Goal: Task Accomplishment & Management: Use online tool/utility

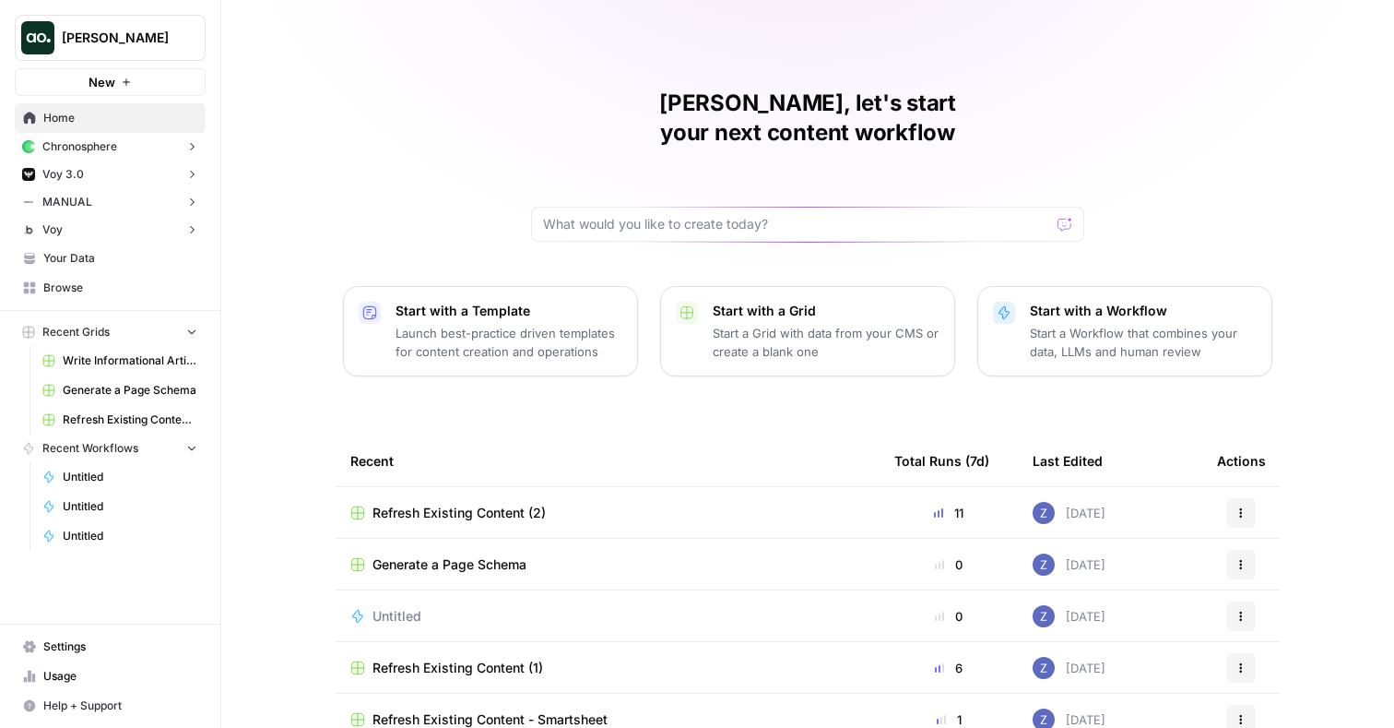
click at [130, 22] on button "Zoe Jessup" at bounding box center [110, 38] width 191 height 46
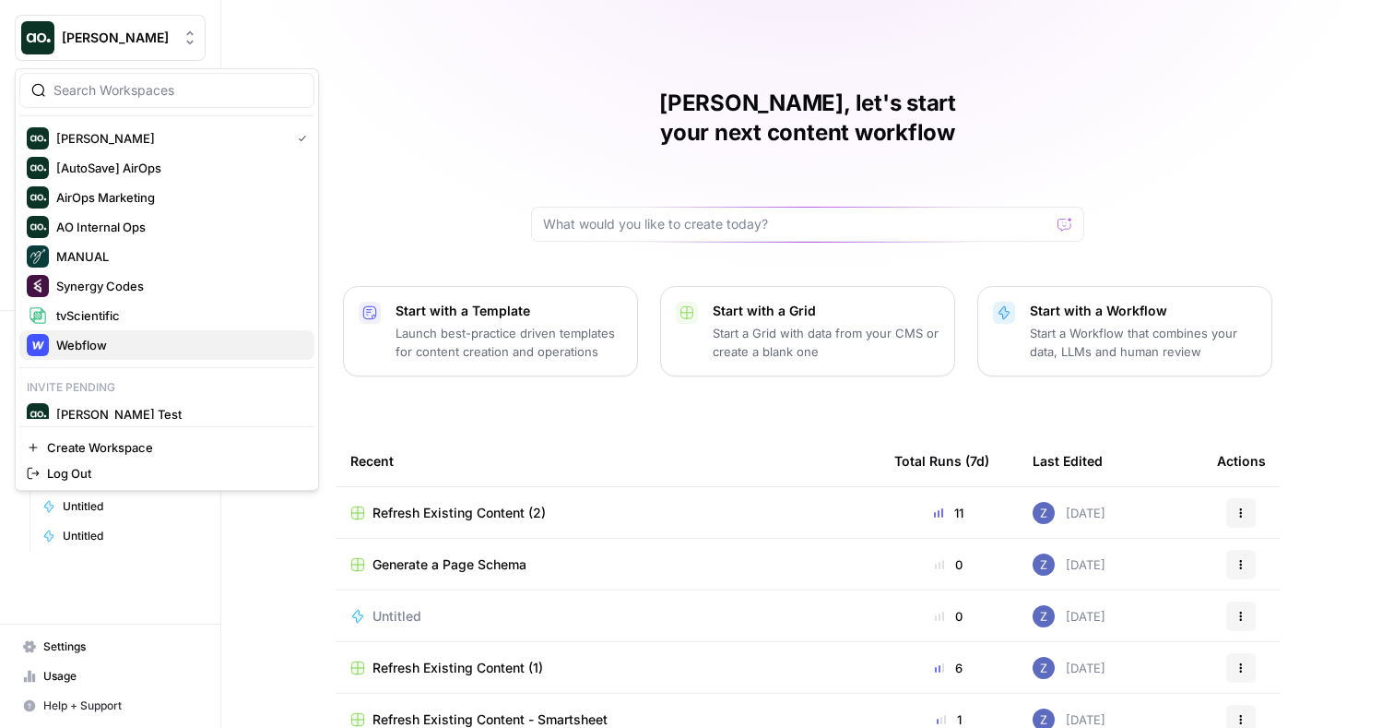
click at [86, 342] on span "Webflow" at bounding box center [177, 345] width 243 height 18
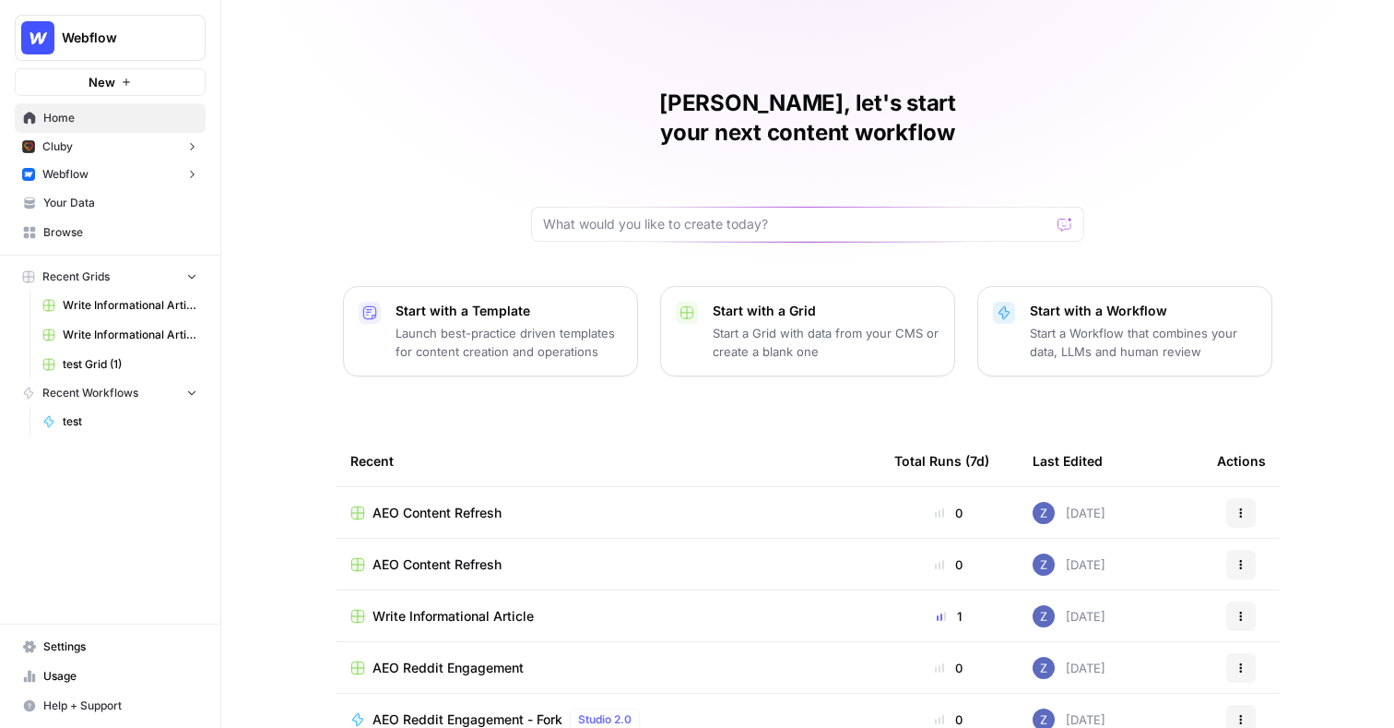
click at [109, 309] on span "Write Informational Article" at bounding box center [130, 305] width 135 height 17
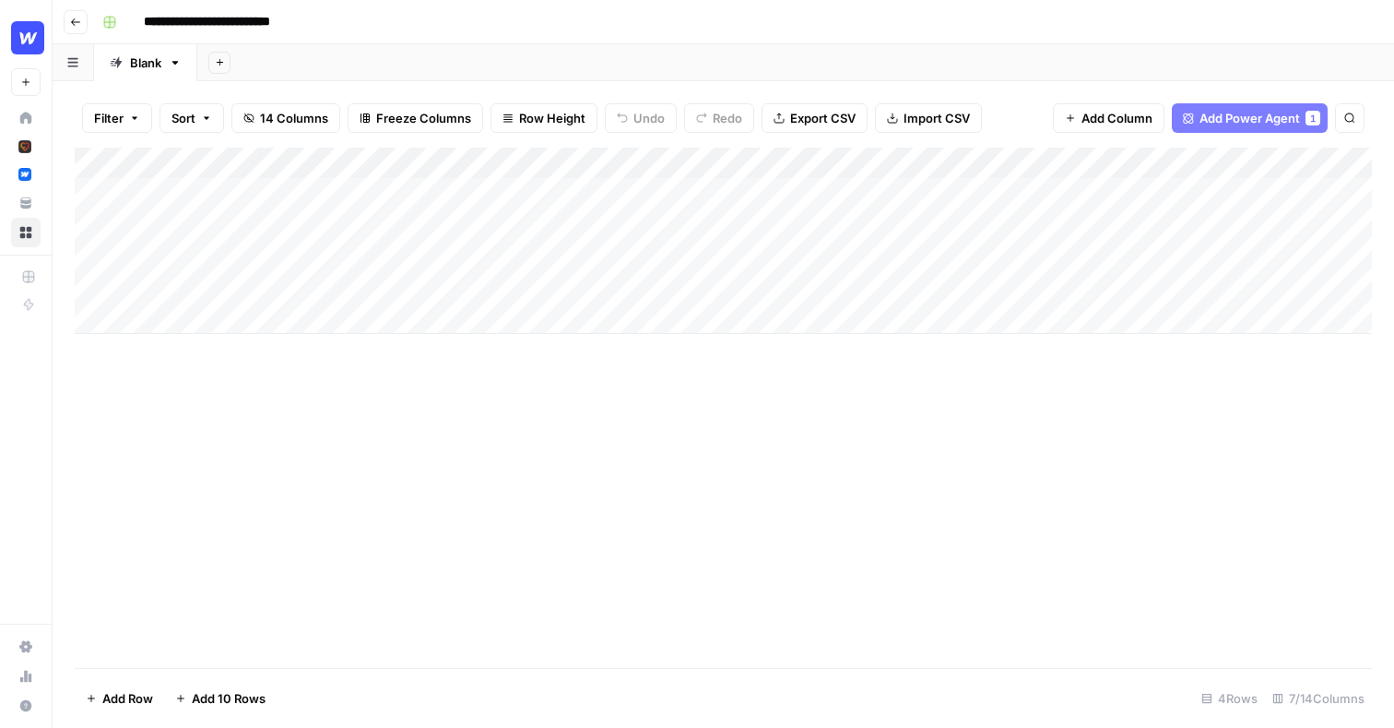
click at [621, 165] on div "Add Column" at bounding box center [724, 241] width 1298 height 186
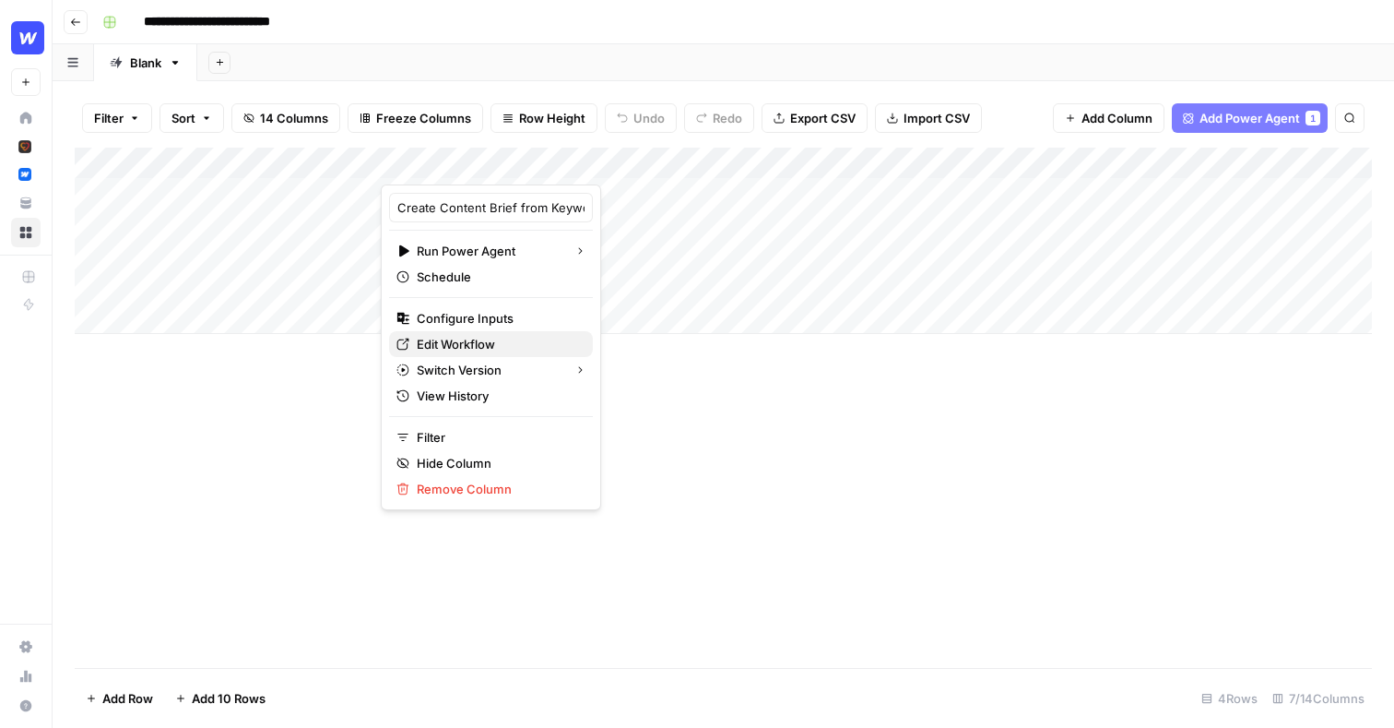
click at [493, 345] on span "Edit Workflow" at bounding box center [497, 344] width 161 height 18
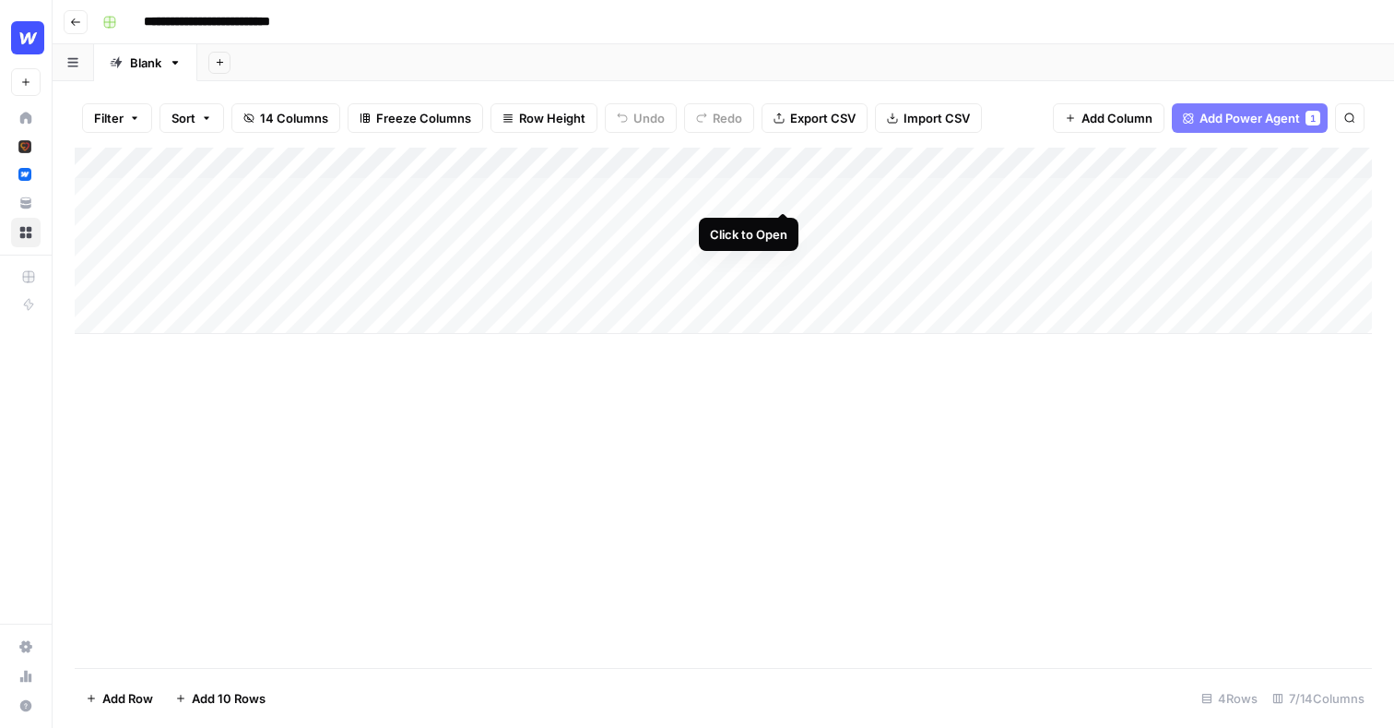
click at [784, 192] on div "Add Column" at bounding box center [724, 241] width 1298 height 186
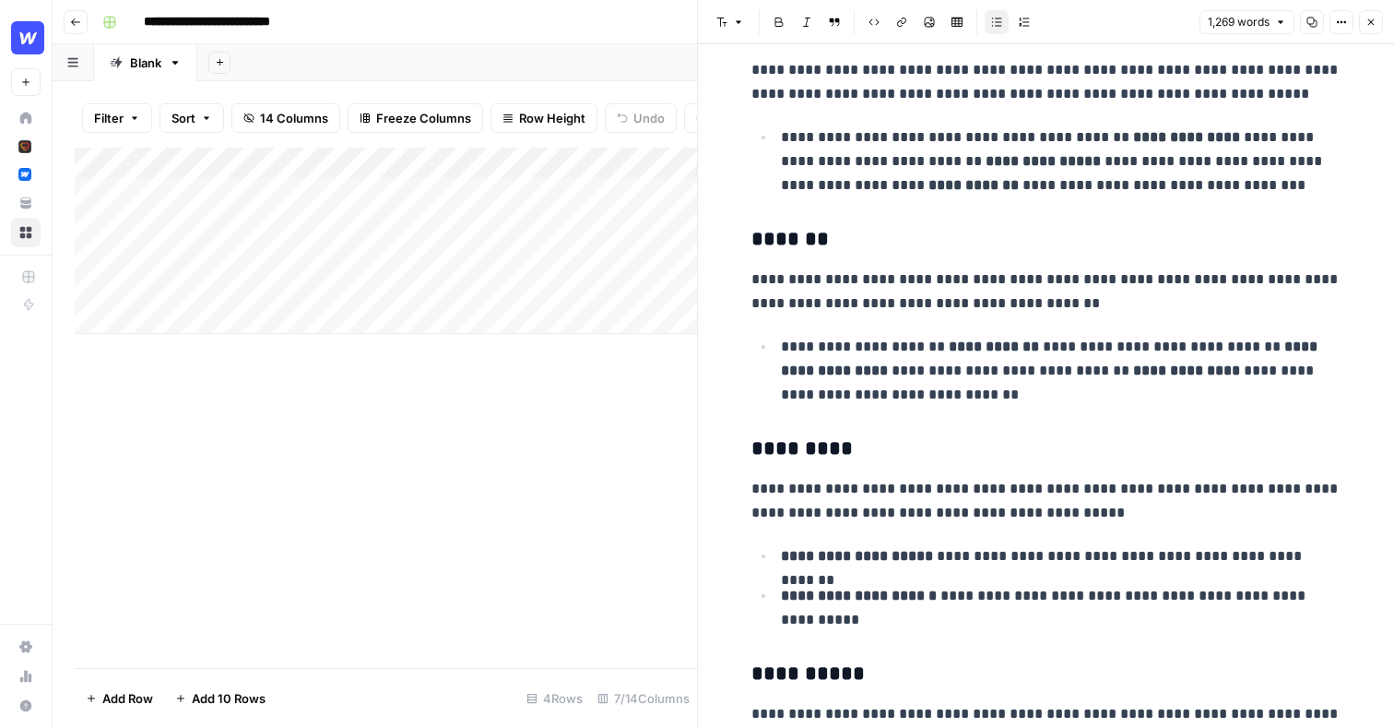
scroll to position [837, 0]
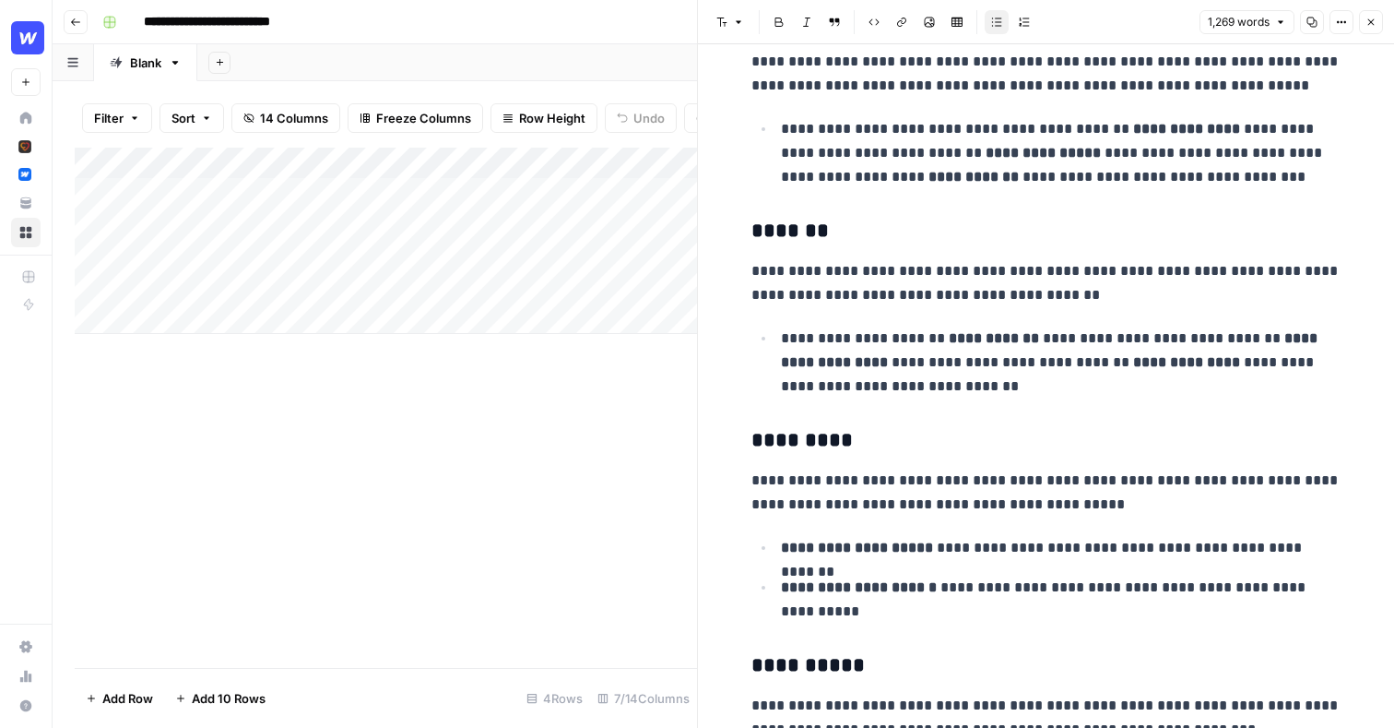
click at [928, 376] on p "**********" at bounding box center [1061, 362] width 561 height 72
drag, startPoint x: 918, startPoint y: 384, endPoint x: 746, endPoint y: 276, distance: 202.7
click at [945, 389] on p "**********" at bounding box center [1061, 362] width 561 height 72
drag, startPoint x: 911, startPoint y: 387, endPoint x: 740, endPoint y: 281, distance: 201.7
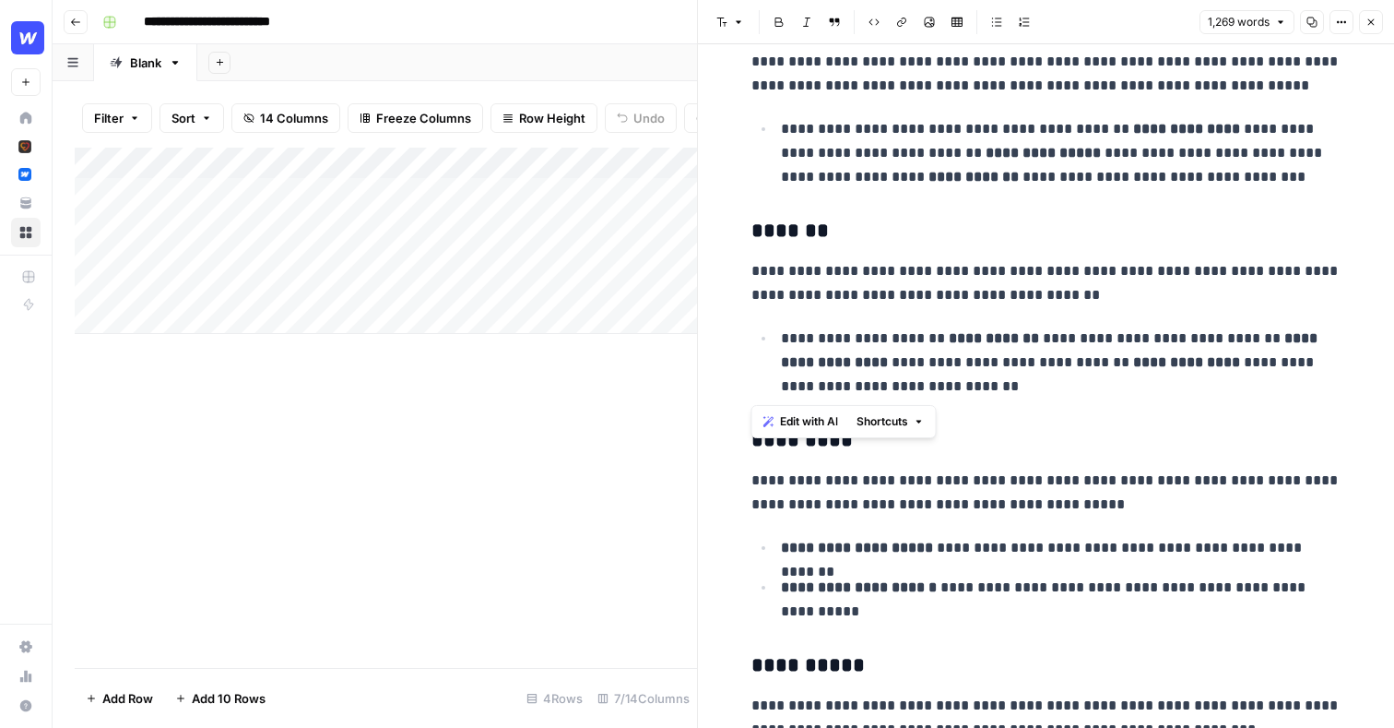
click at [794, 423] on span "Edit with AI" at bounding box center [809, 421] width 58 height 17
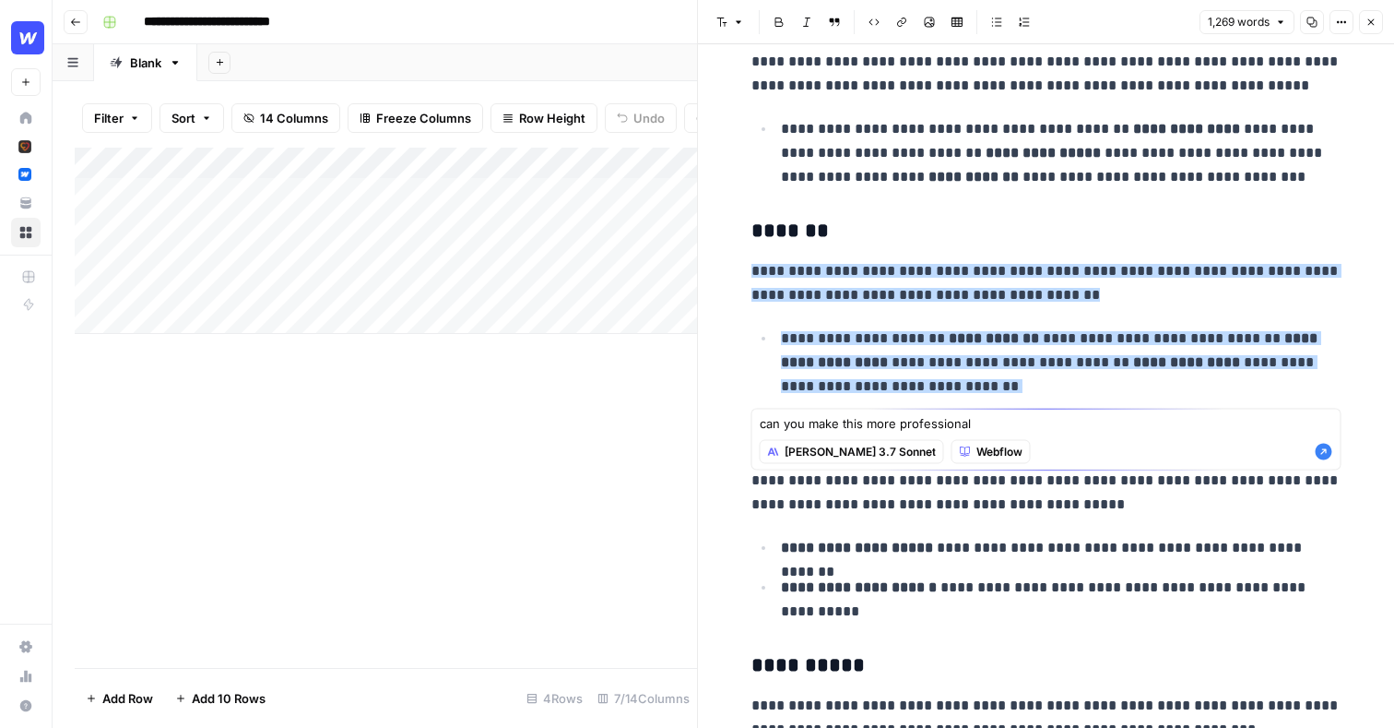
type textarea "can you make this more professional"
click at [1329, 453] on icon "button" at bounding box center [1324, 452] width 17 height 17
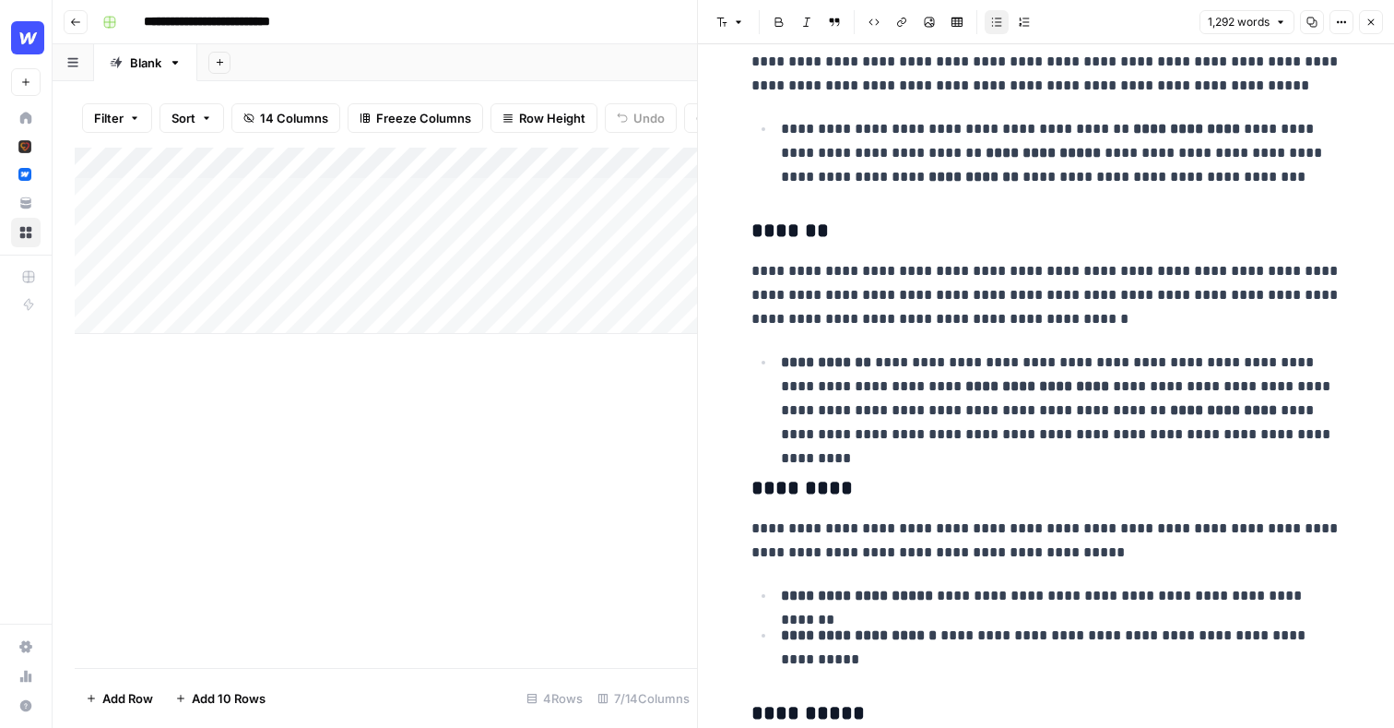
click at [1372, 23] on icon "button" at bounding box center [1372, 22] width 6 height 6
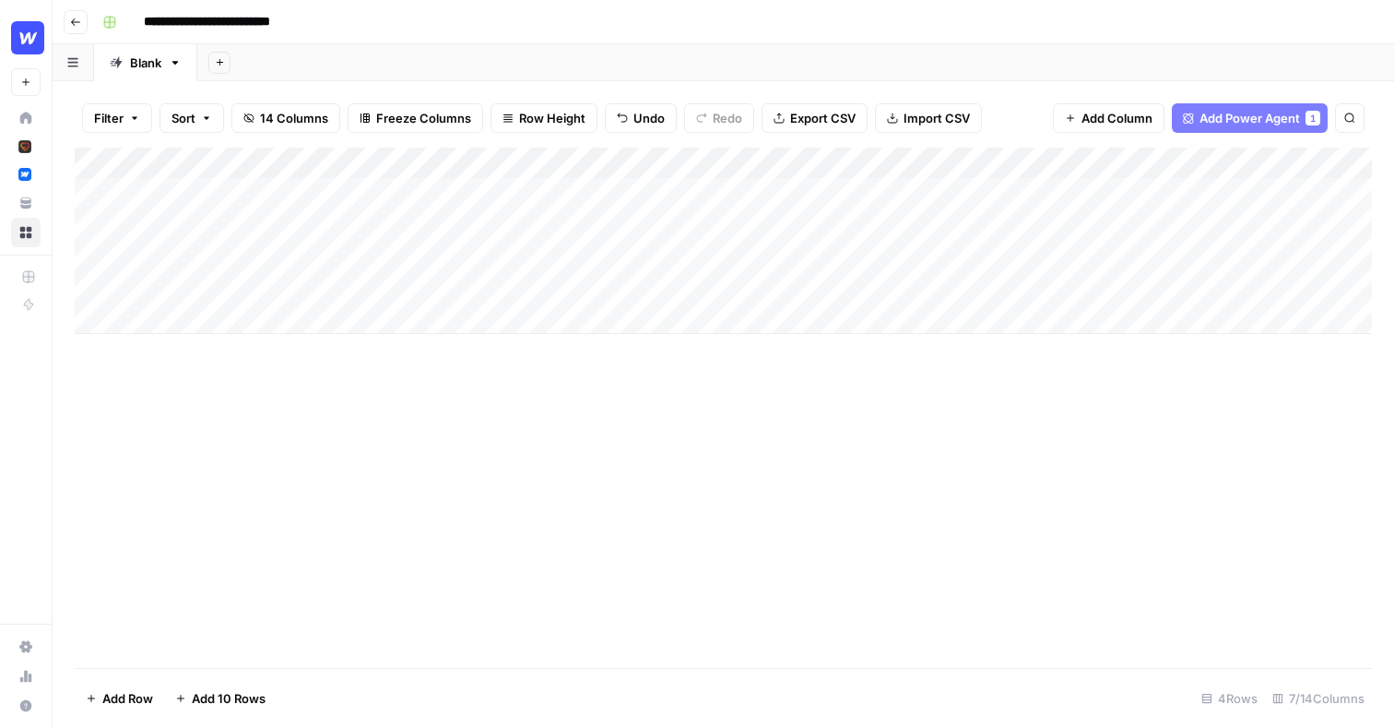
click at [1047, 163] on div "Add Column" at bounding box center [724, 241] width 1298 height 186
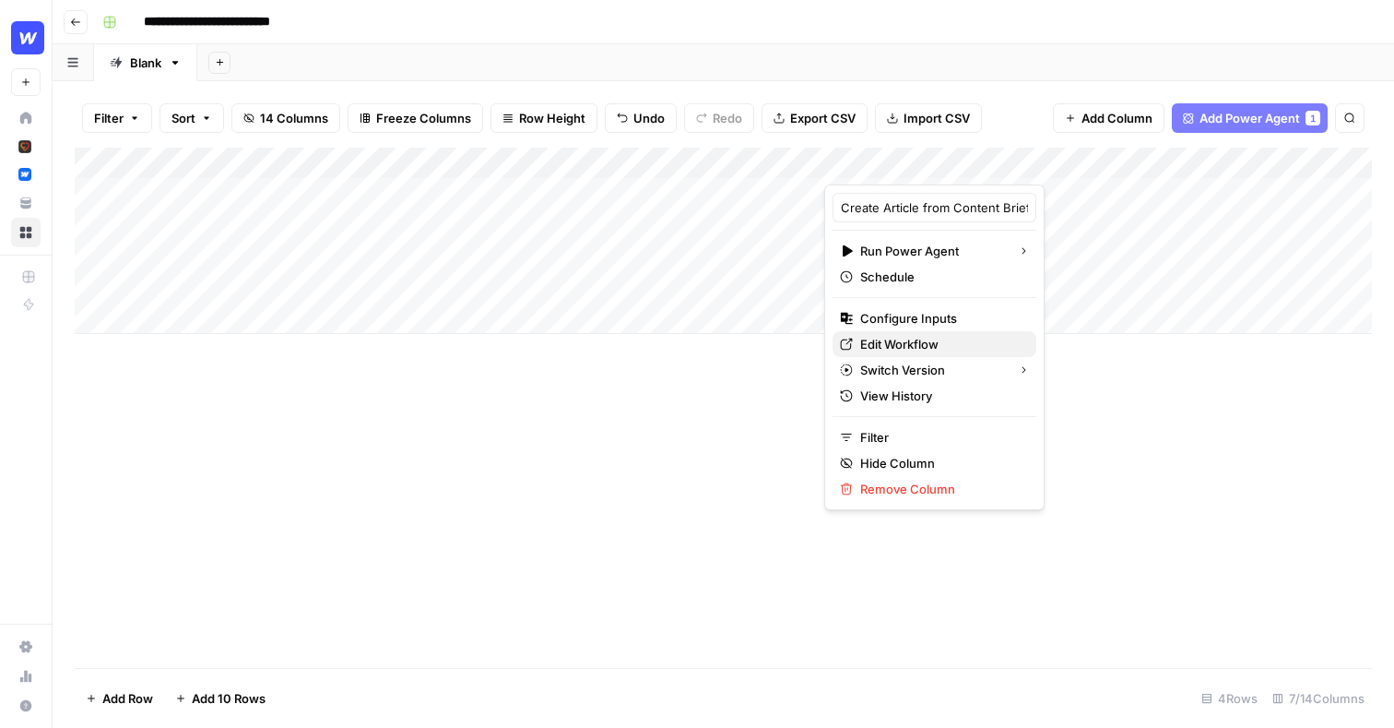
click at [885, 345] on span "Edit Workflow" at bounding box center [940, 344] width 161 height 18
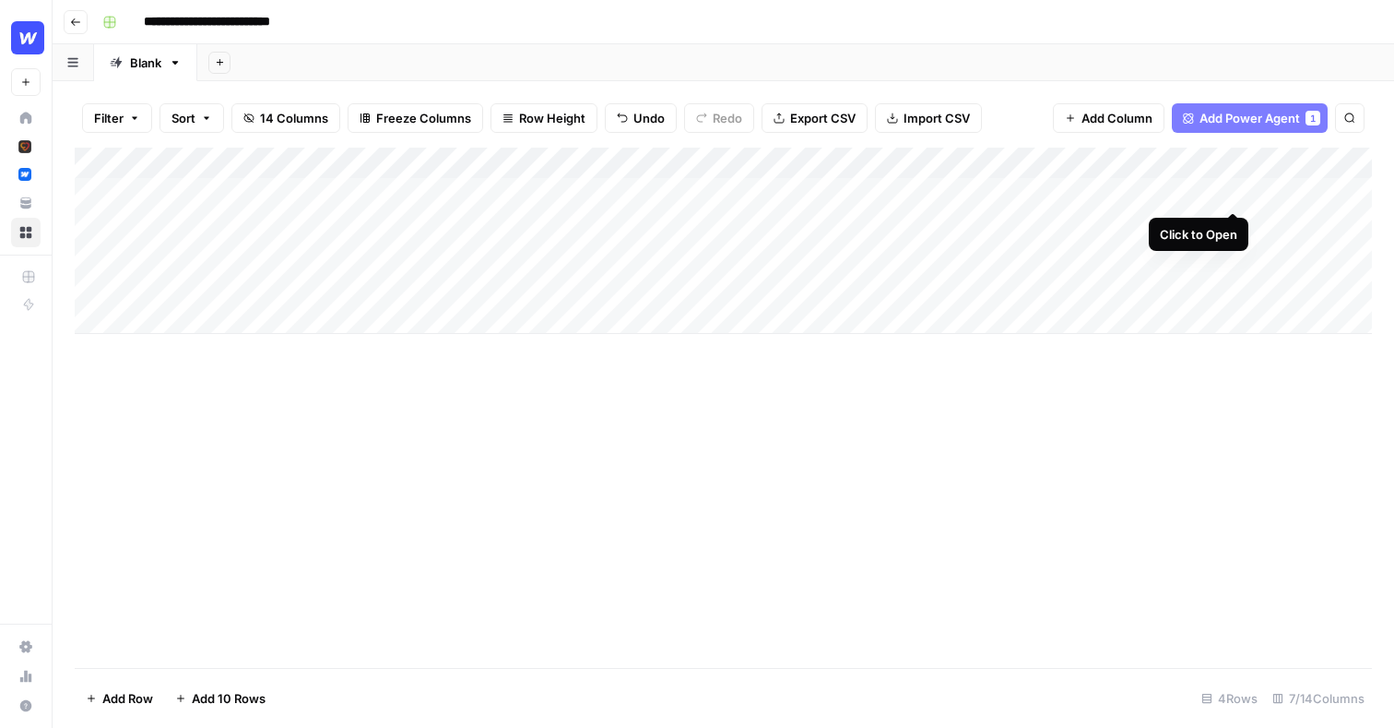
click at [1233, 192] on div "Add Column" at bounding box center [724, 241] width 1298 height 186
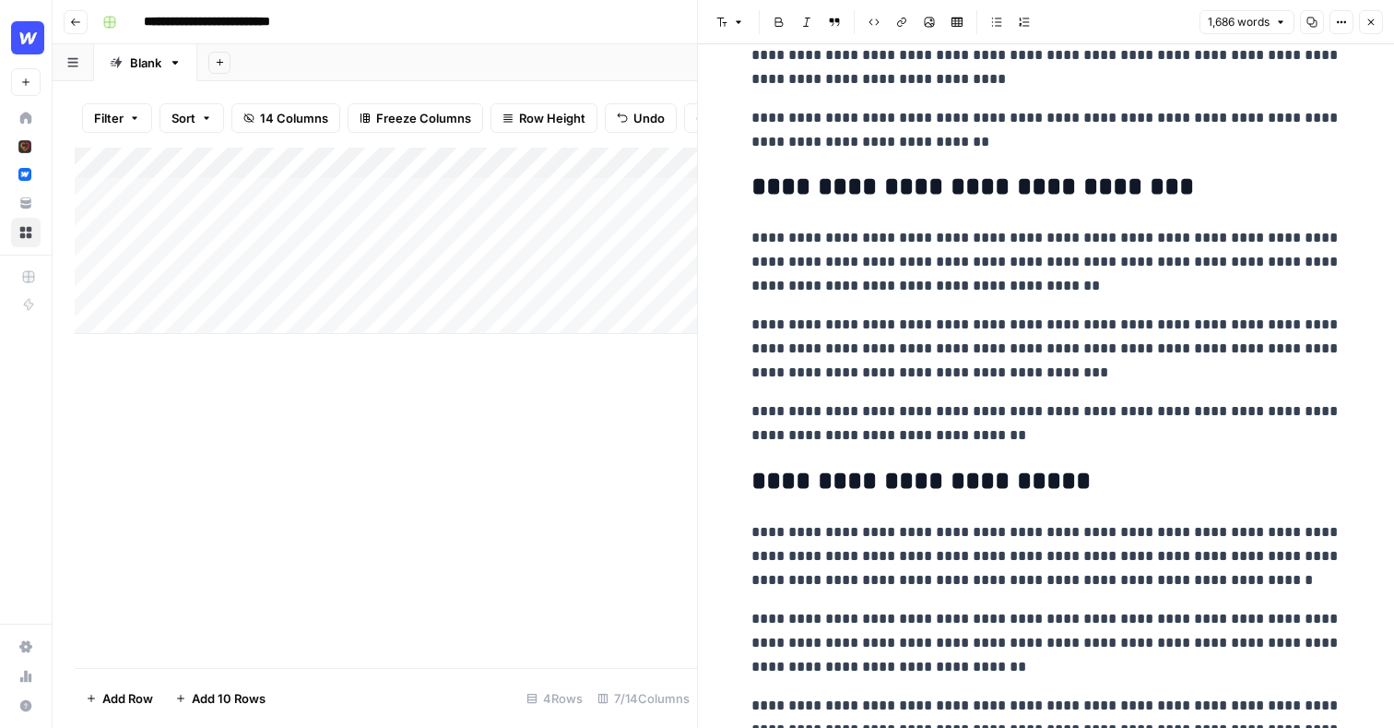
scroll to position [2615, 0]
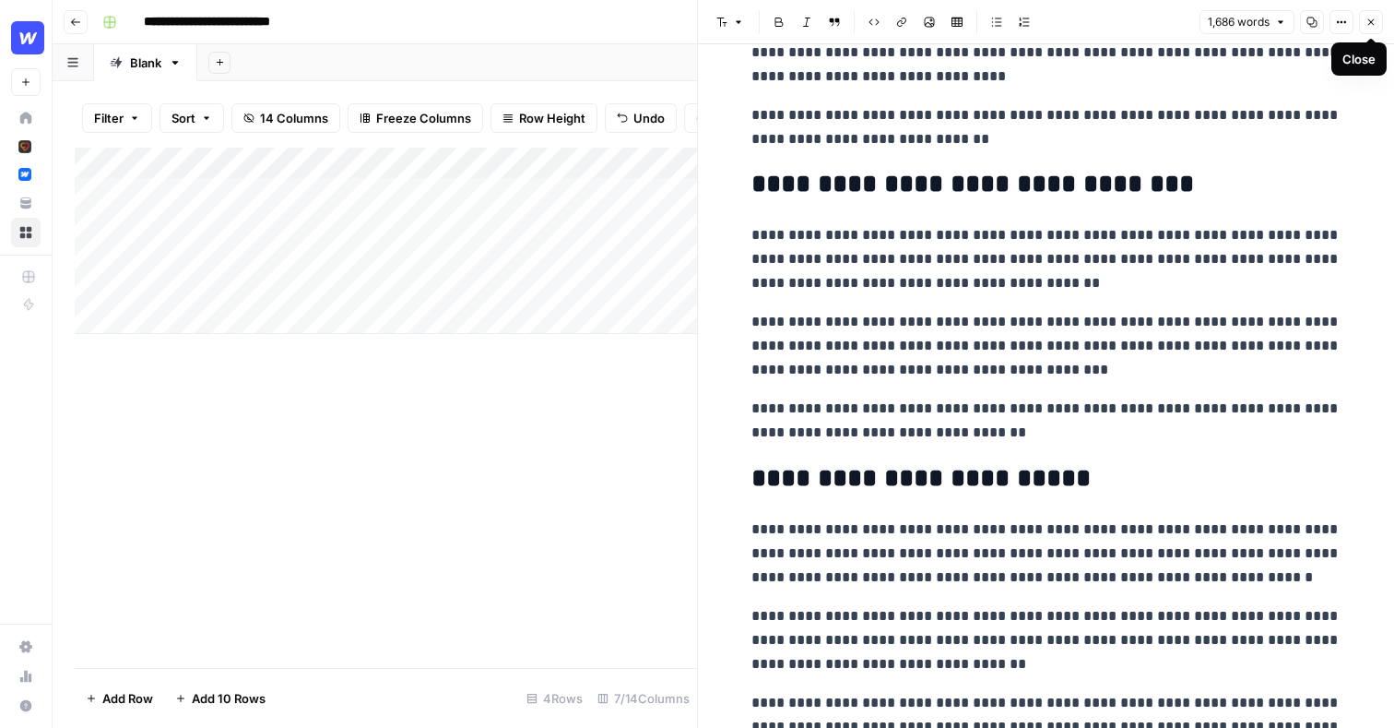
click at [1378, 25] on button "Close" at bounding box center [1371, 22] width 24 height 24
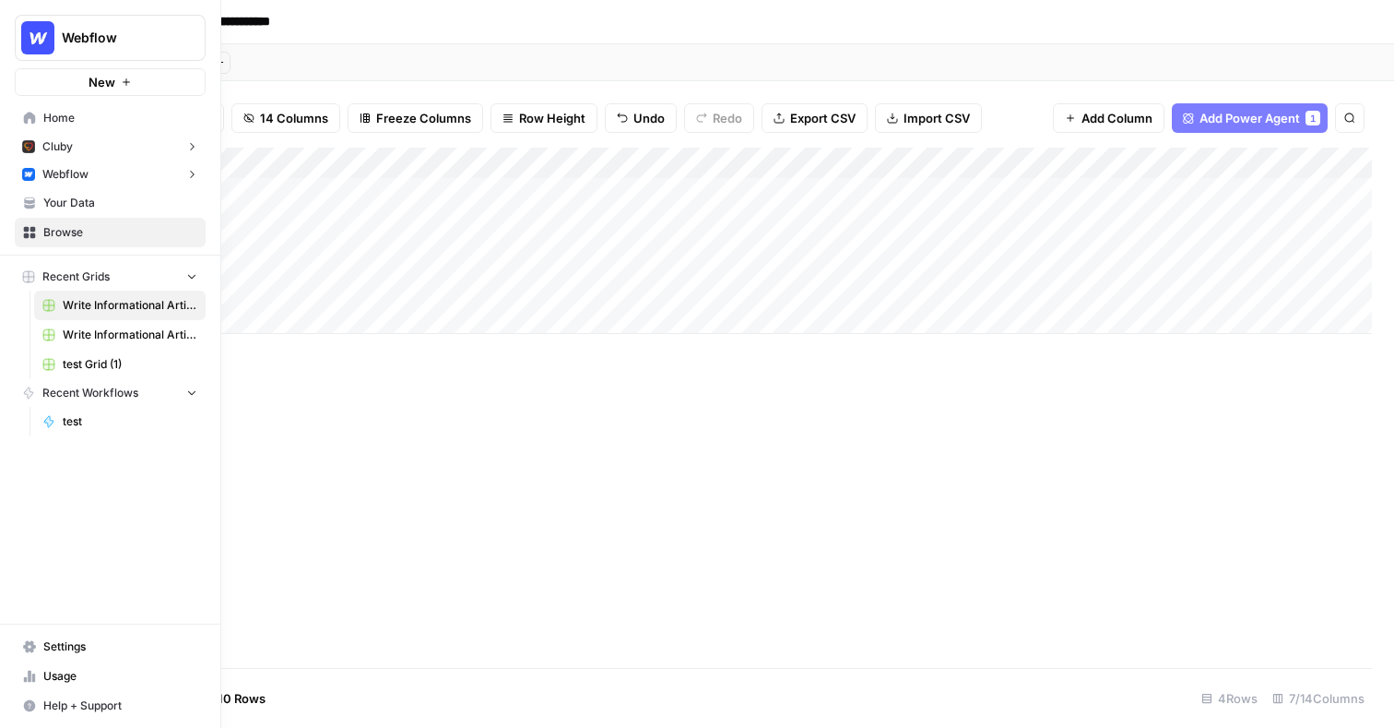
click at [67, 167] on span "Webflow" at bounding box center [65, 174] width 46 height 17
click at [39, 174] on div "Webflow" at bounding box center [55, 174] width 66 height 17
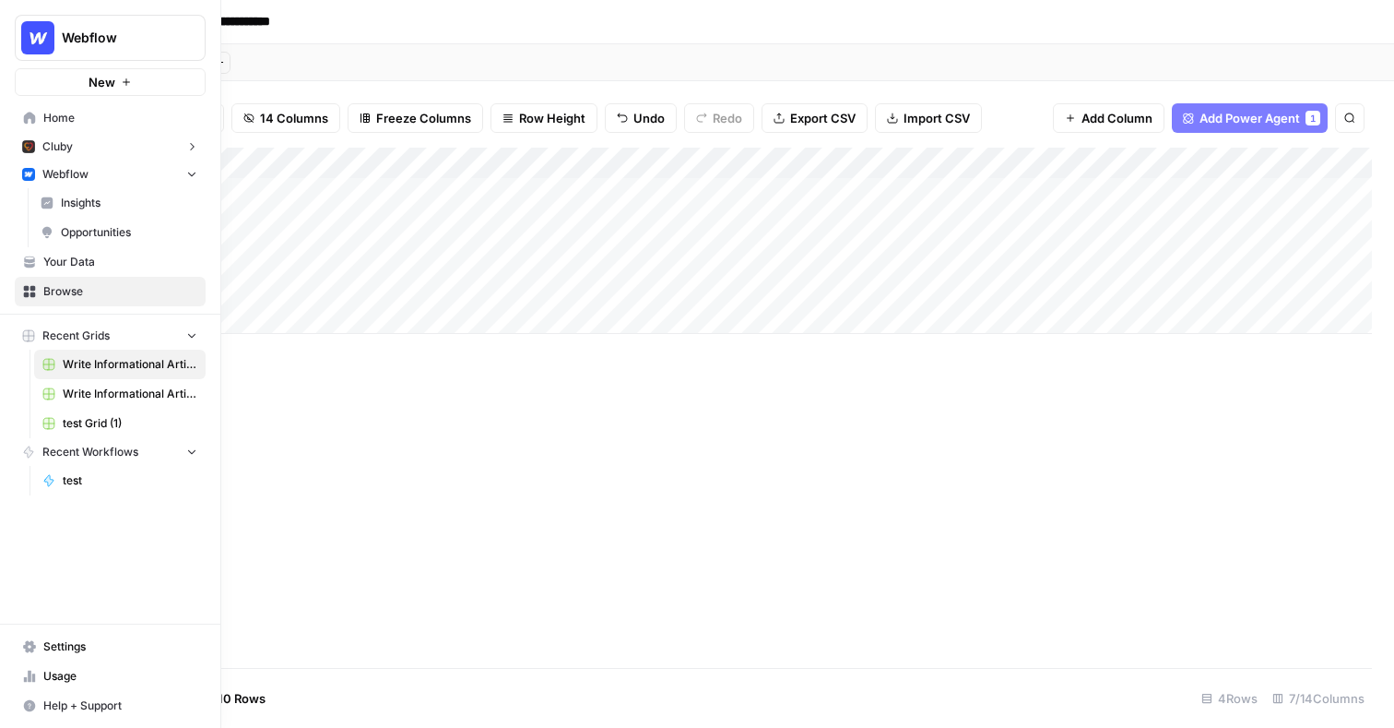
click at [72, 208] on span "Insights" at bounding box center [129, 203] width 136 height 17
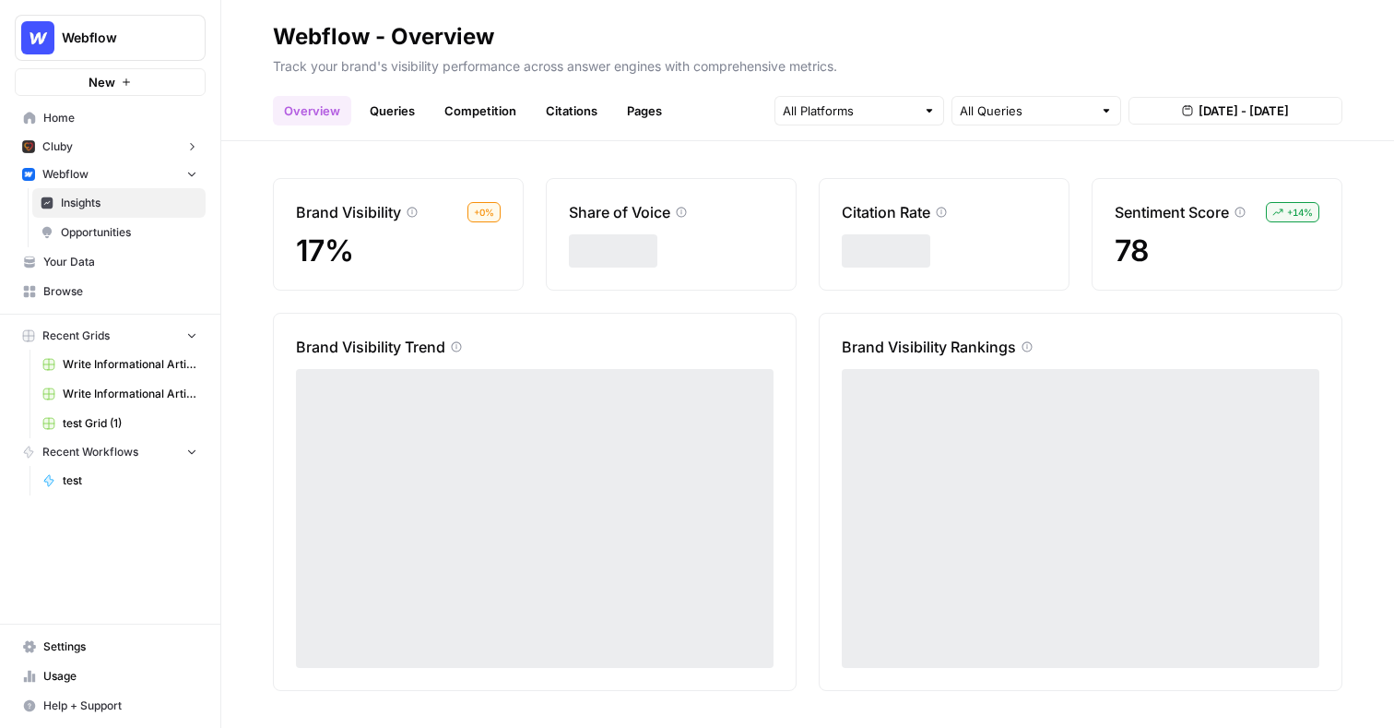
click at [99, 228] on span "Opportunities" at bounding box center [129, 232] width 136 height 17
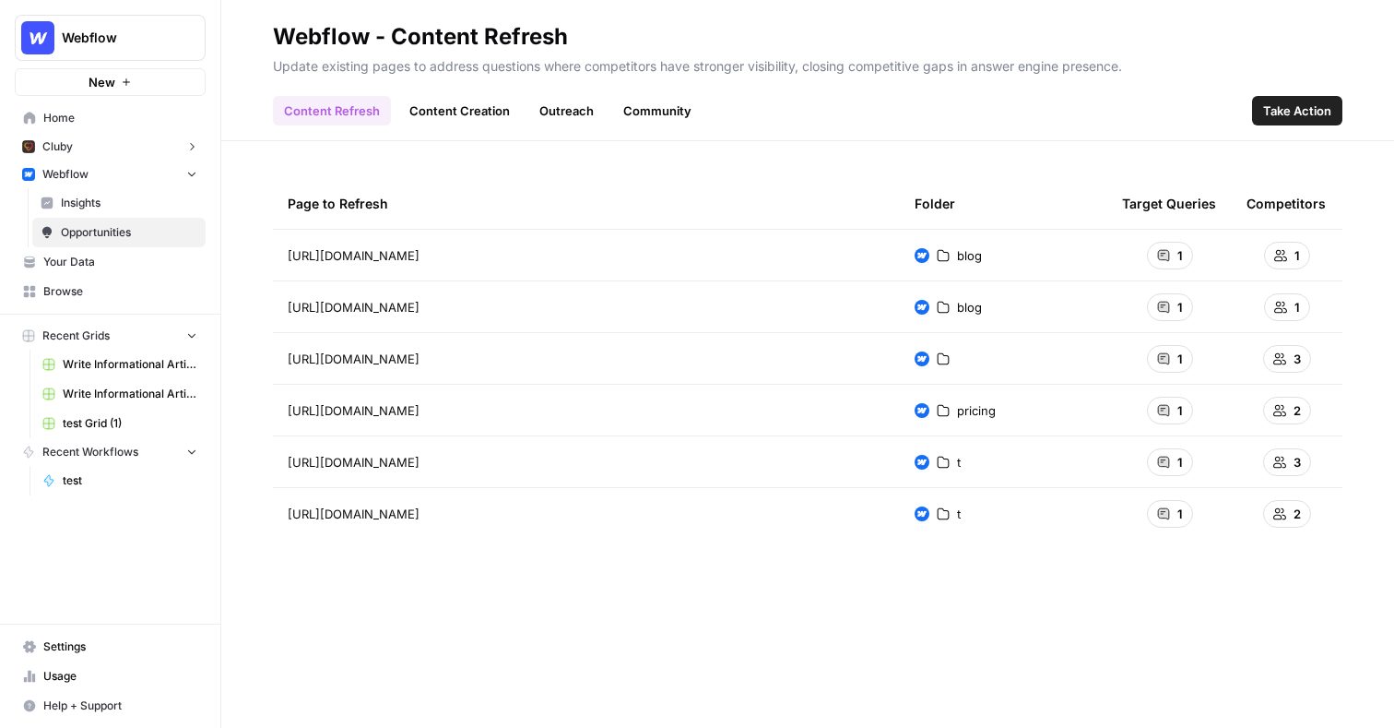
click at [114, 192] on link "Insights" at bounding box center [118, 203] width 173 height 30
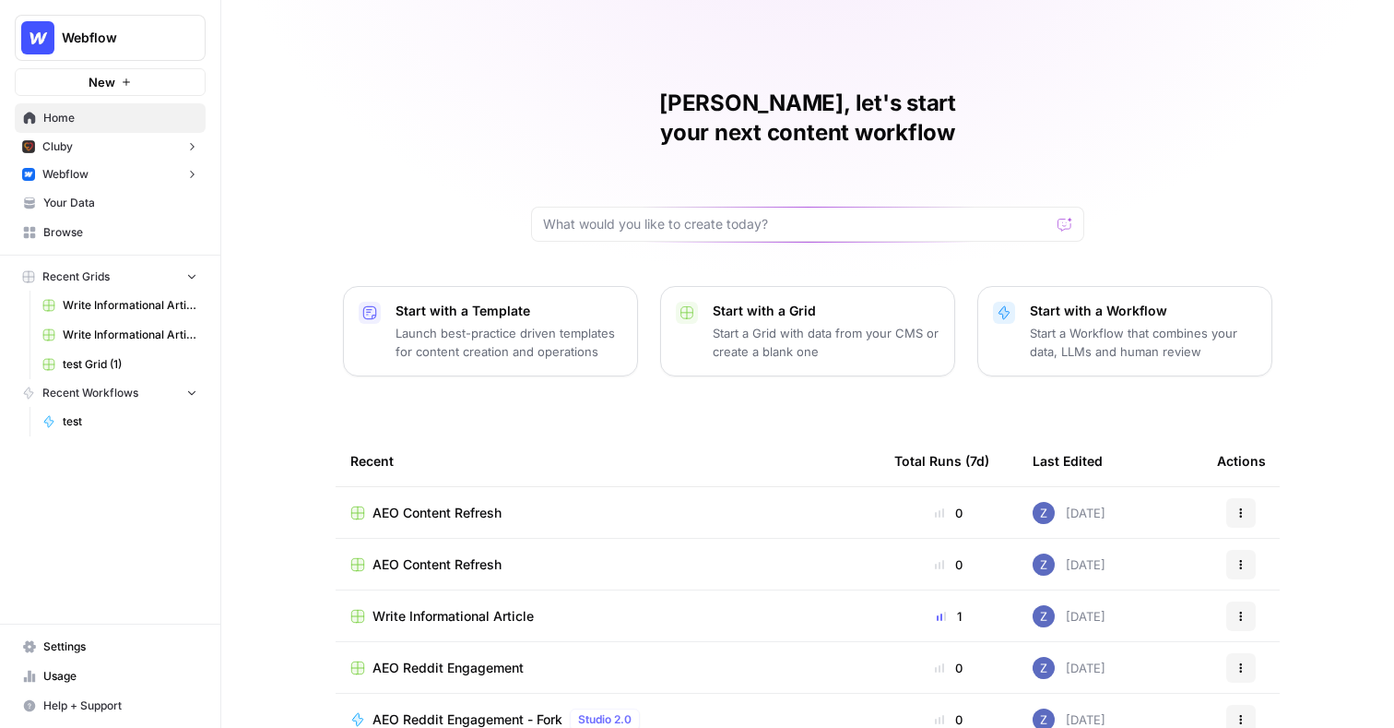
click at [89, 196] on span "Your Data" at bounding box center [120, 203] width 154 height 17
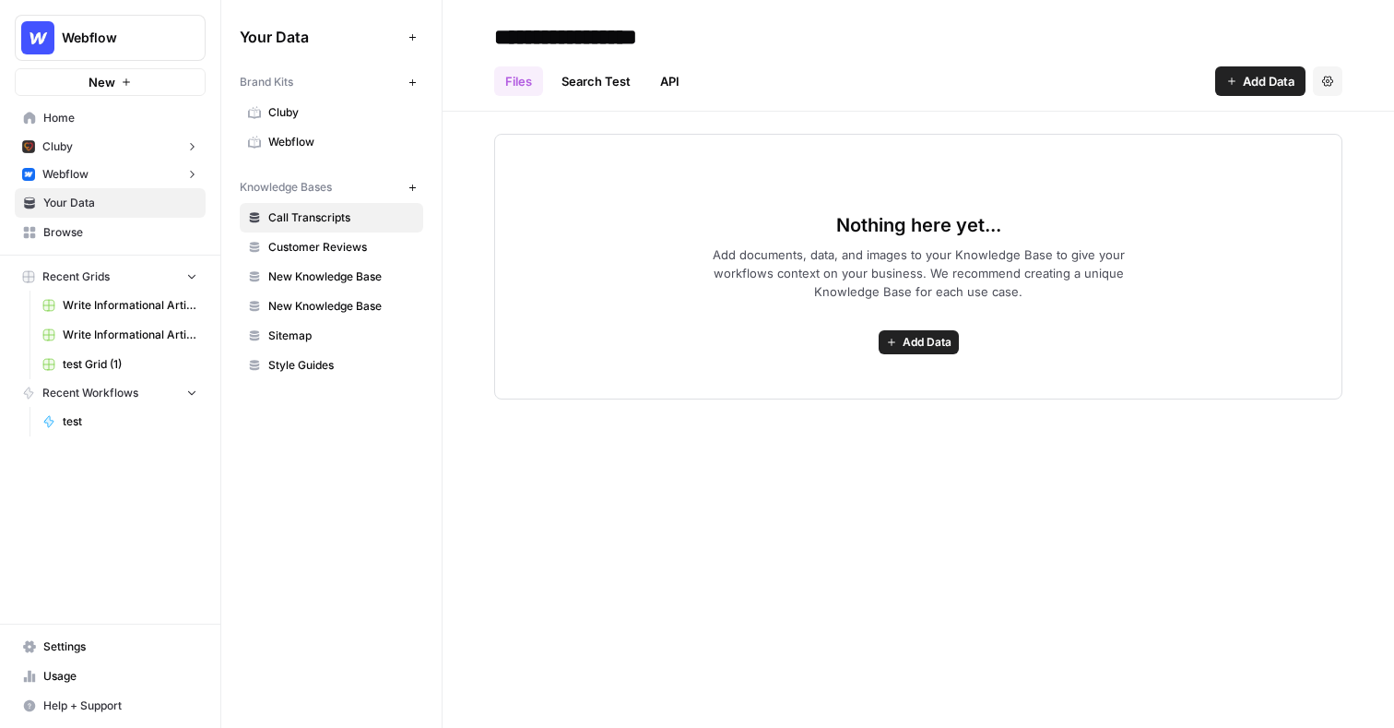
click at [319, 135] on span "Webflow" at bounding box center [341, 142] width 147 height 17
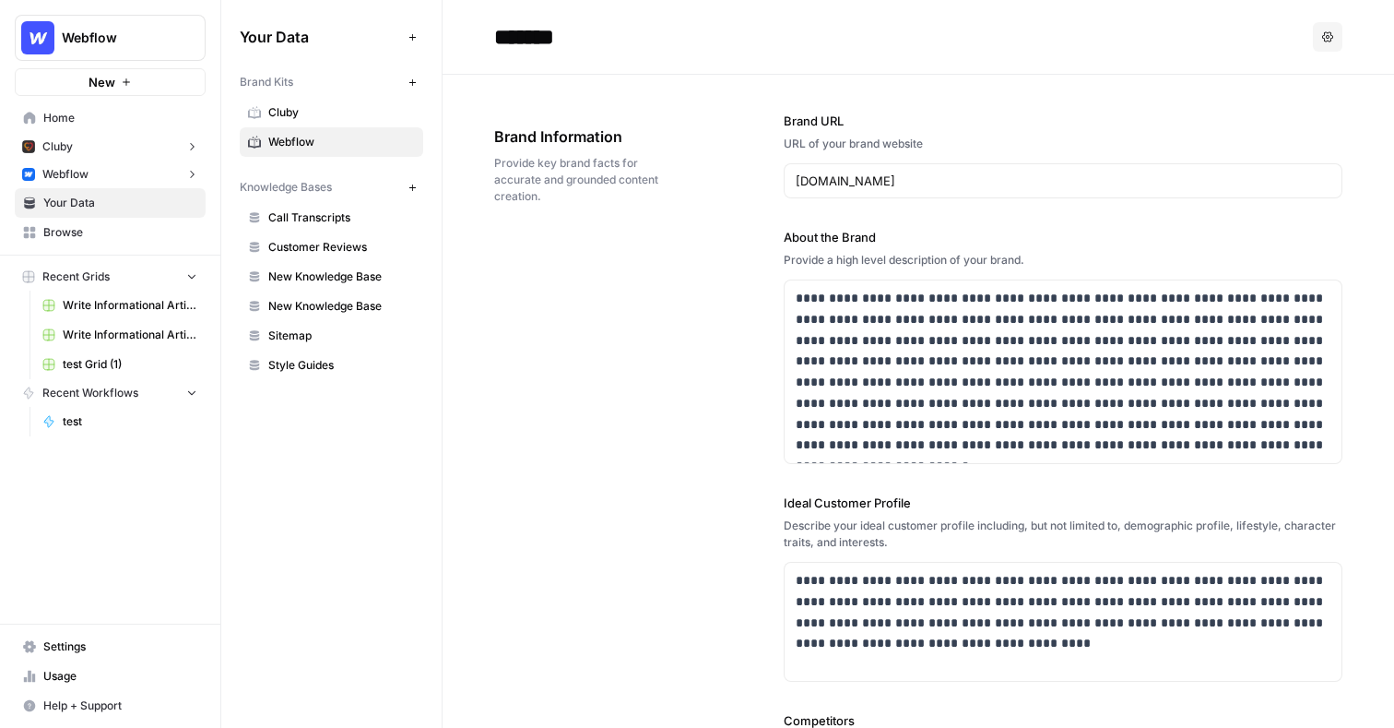
click at [152, 180] on button "Webflow" at bounding box center [110, 174] width 191 height 28
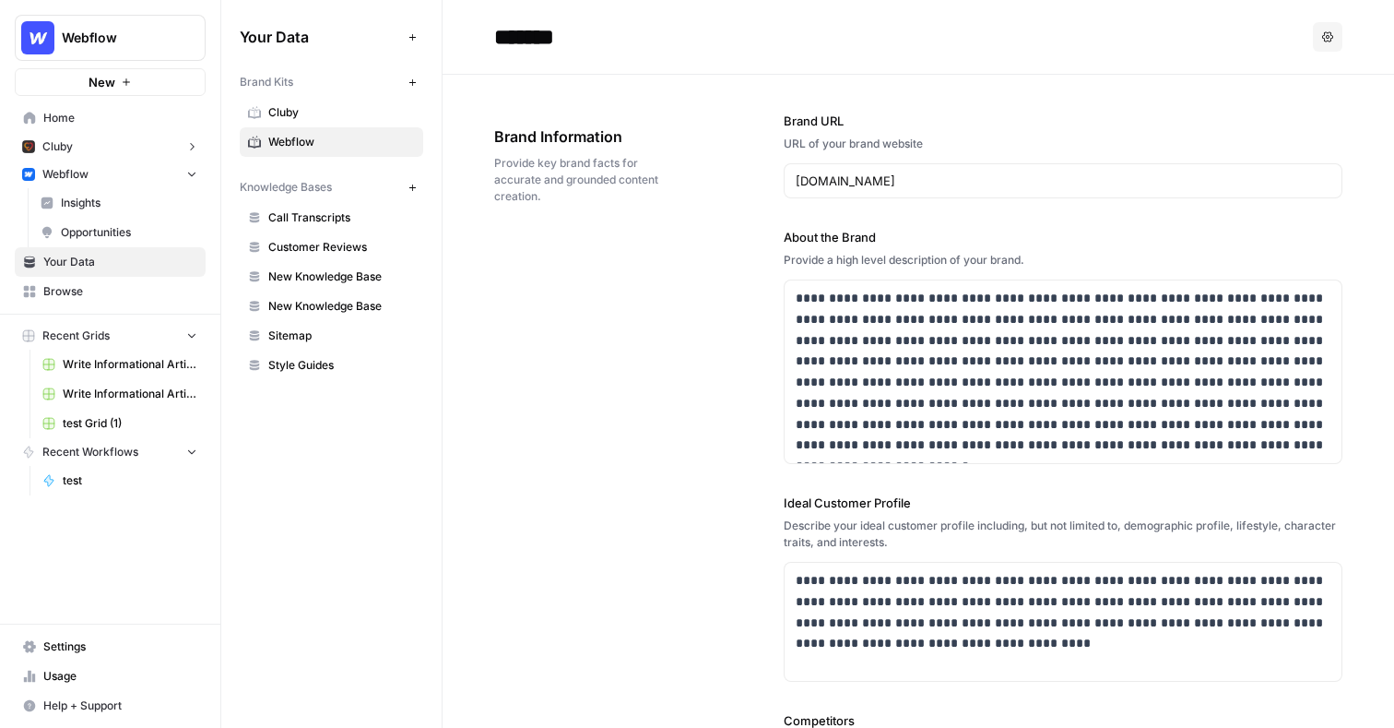
click at [143, 201] on span "Insights" at bounding box center [129, 203] width 136 height 17
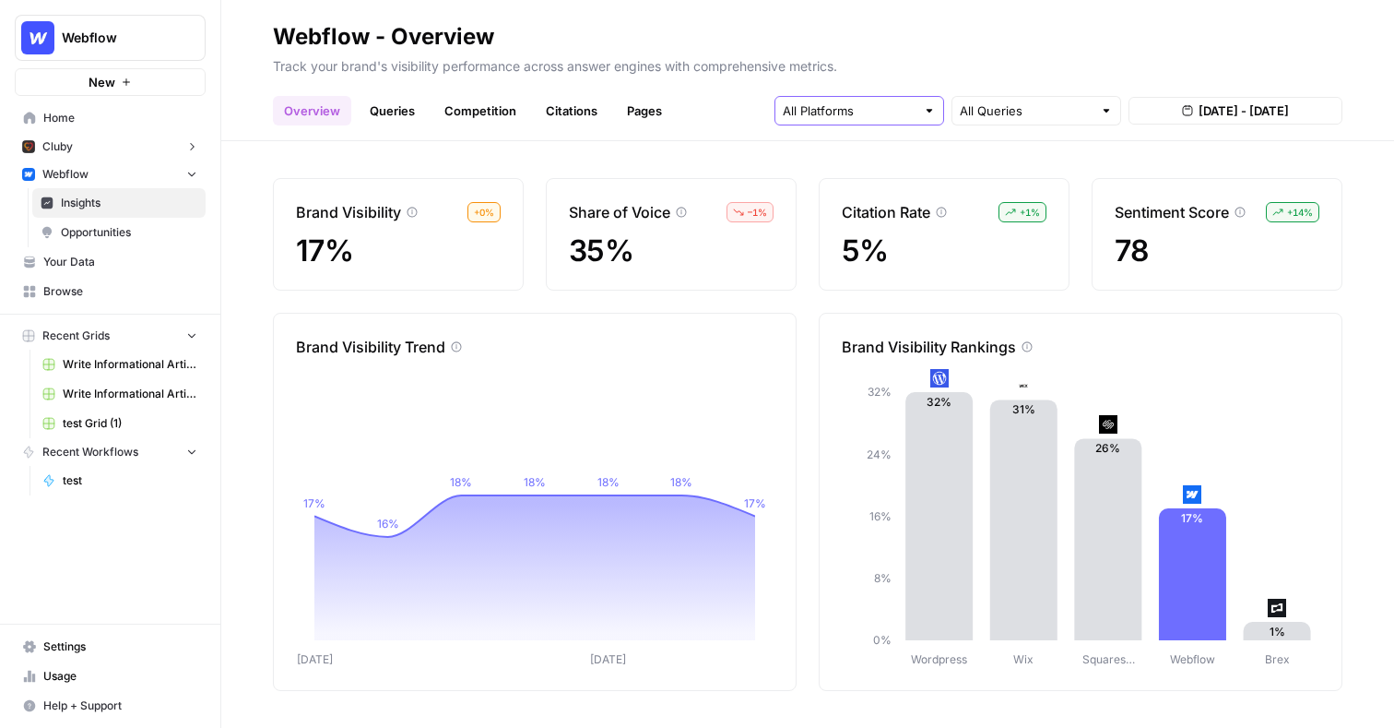
click at [825, 110] on input "text" at bounding box center [849, 110] width 133 height 18
click at [824, 110] on input "text" at bounding box center [849, 110] width 133 height 18
click at [128, 224] on span "Opportunities" at bounding box center [129, 232] width 136 height 17
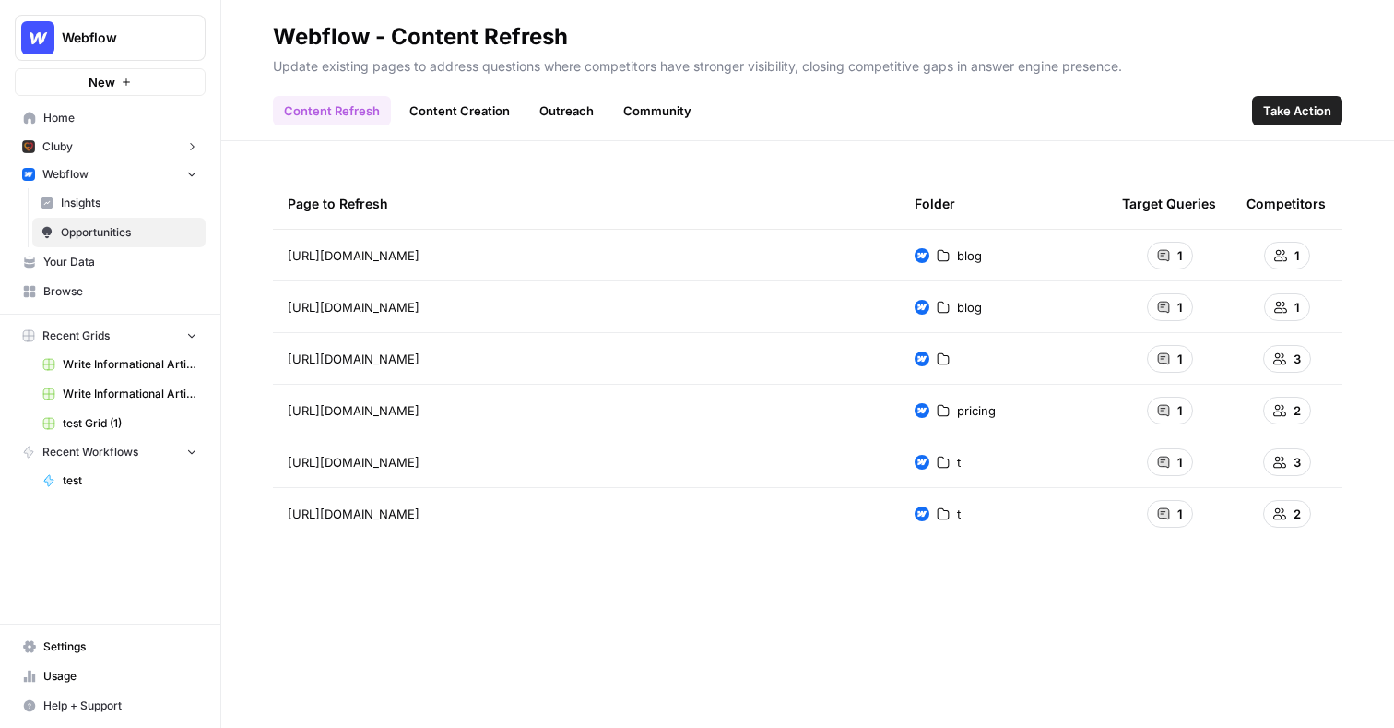
click at [1294, 110] on span "Take Action" at bounding box center [1298, 110] width 68 height 18
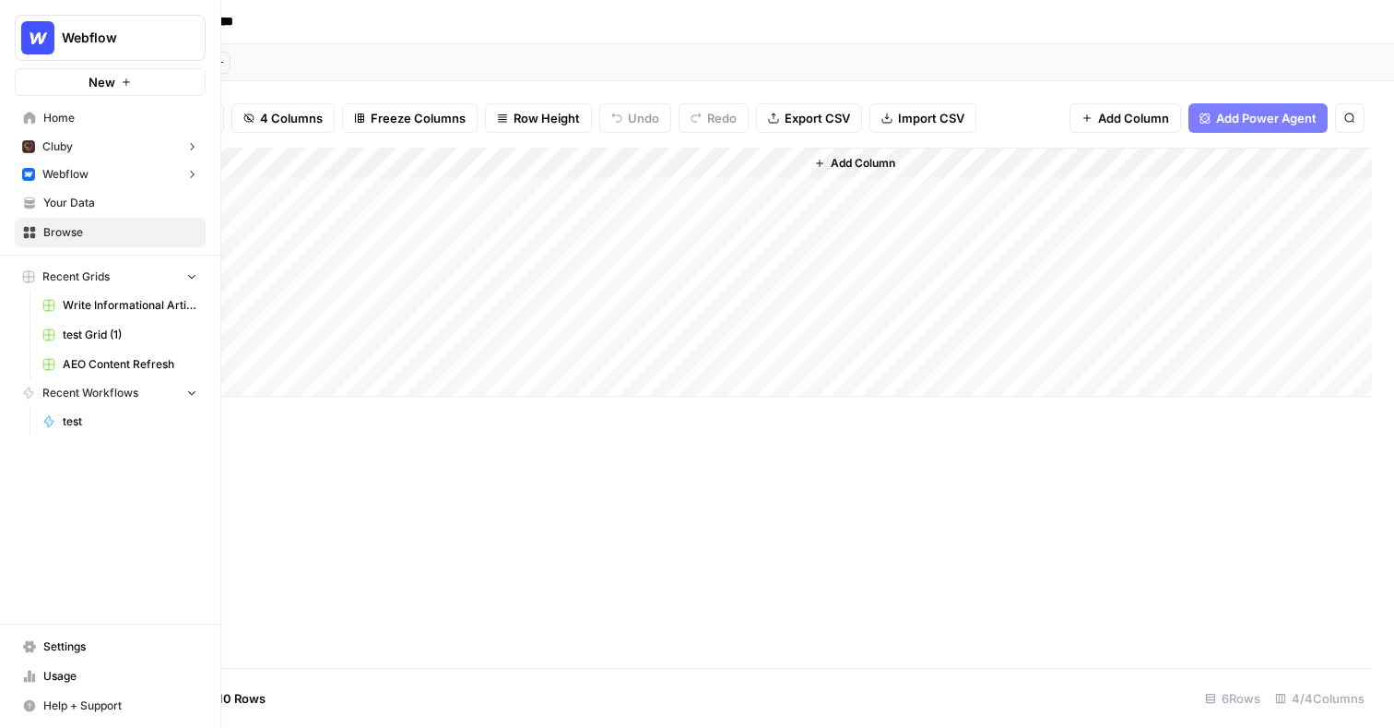
click at [56, 199] on span "Your Data" at bounding box center [120, 203] width 154 height 17
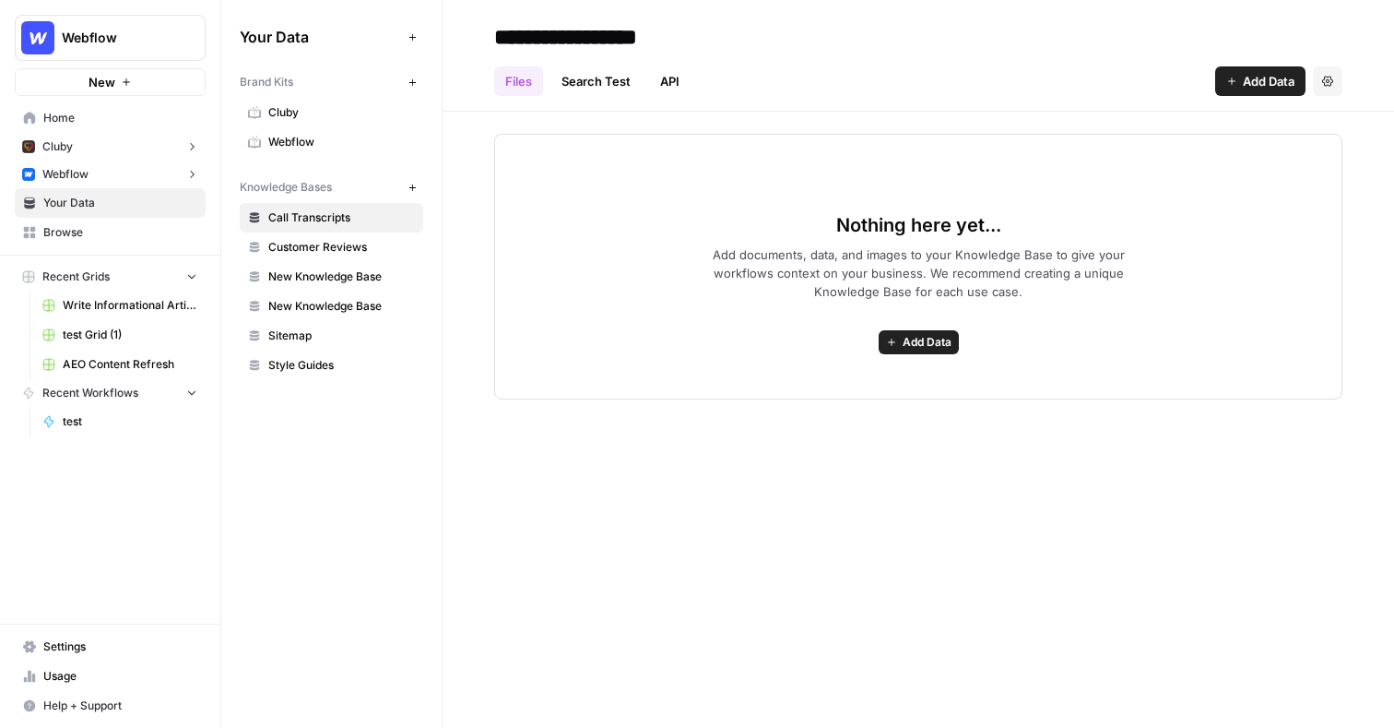
click at [327, 128] on link "Webflow" at bounding box center [332, 142] width 184 height 30
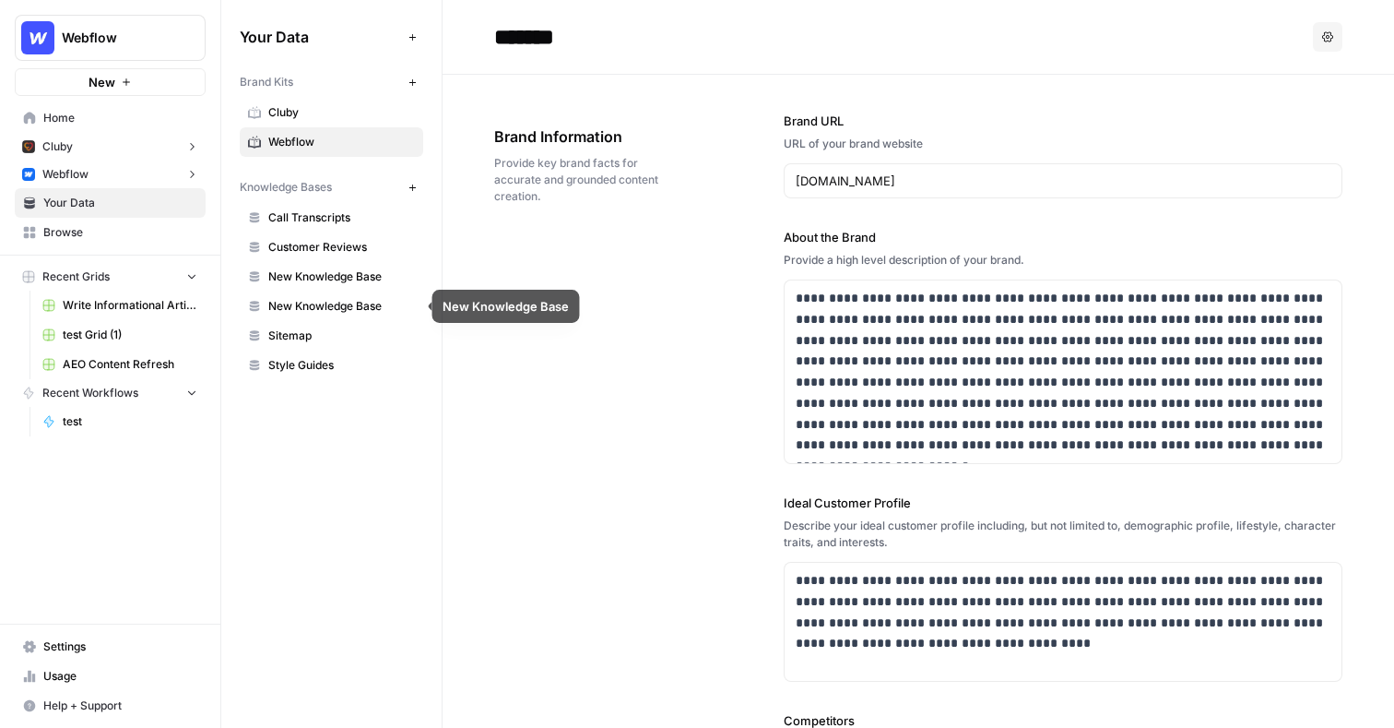
click at [367, 306] on span "New Knowledge Base" at bounding box center [341, 306] width 147 height 17
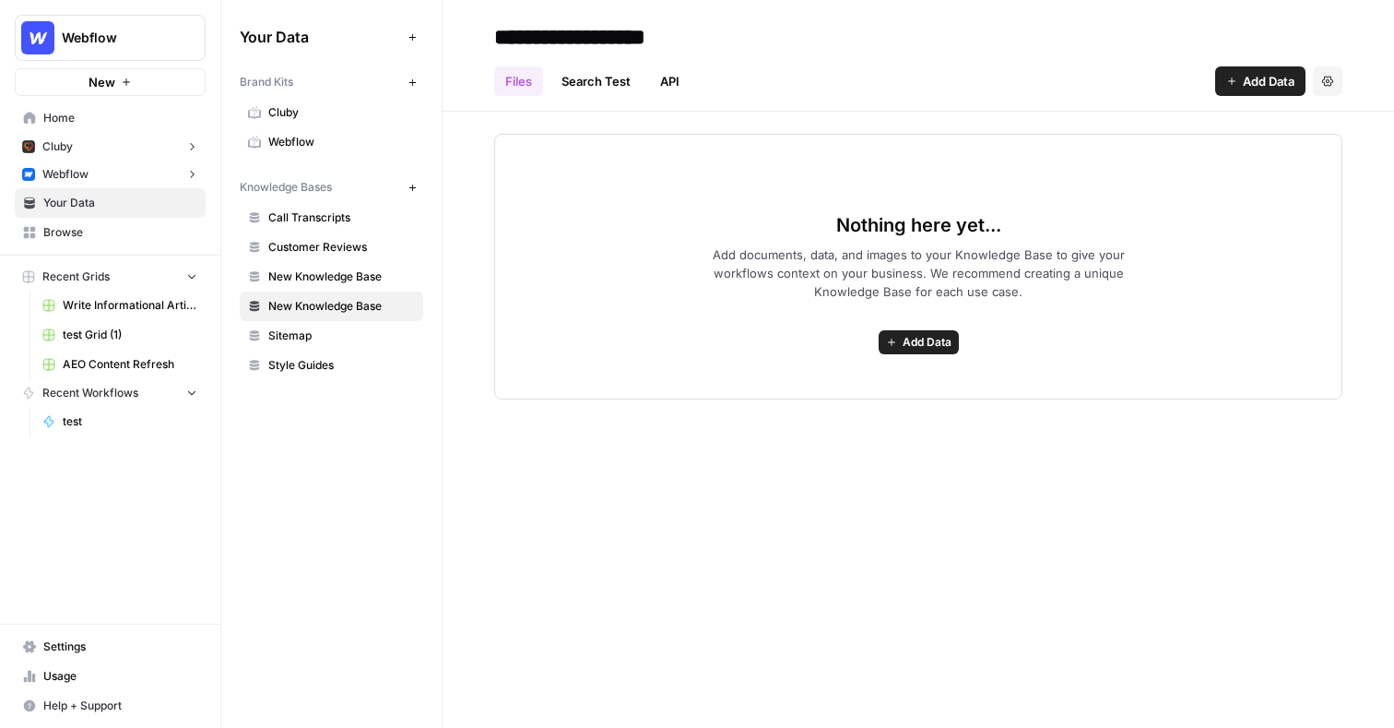
click at [1238, 78] on button "Add Data" at bounding box center [1261, 81] width 90 height 30
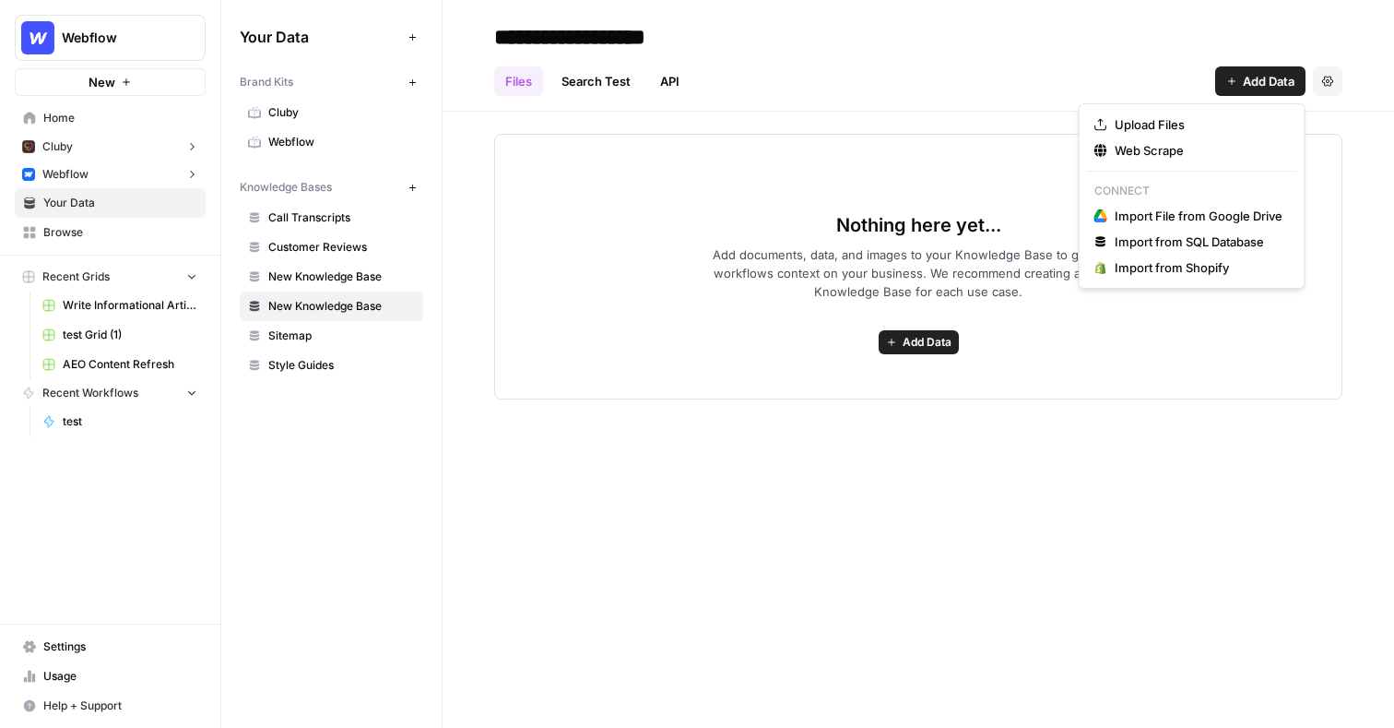
click at [489, 130] on div "Nothing here yet... Add documents, data, and images to your Knowledge Base to g…" at bounding box center [919, 256] width 952 height 288
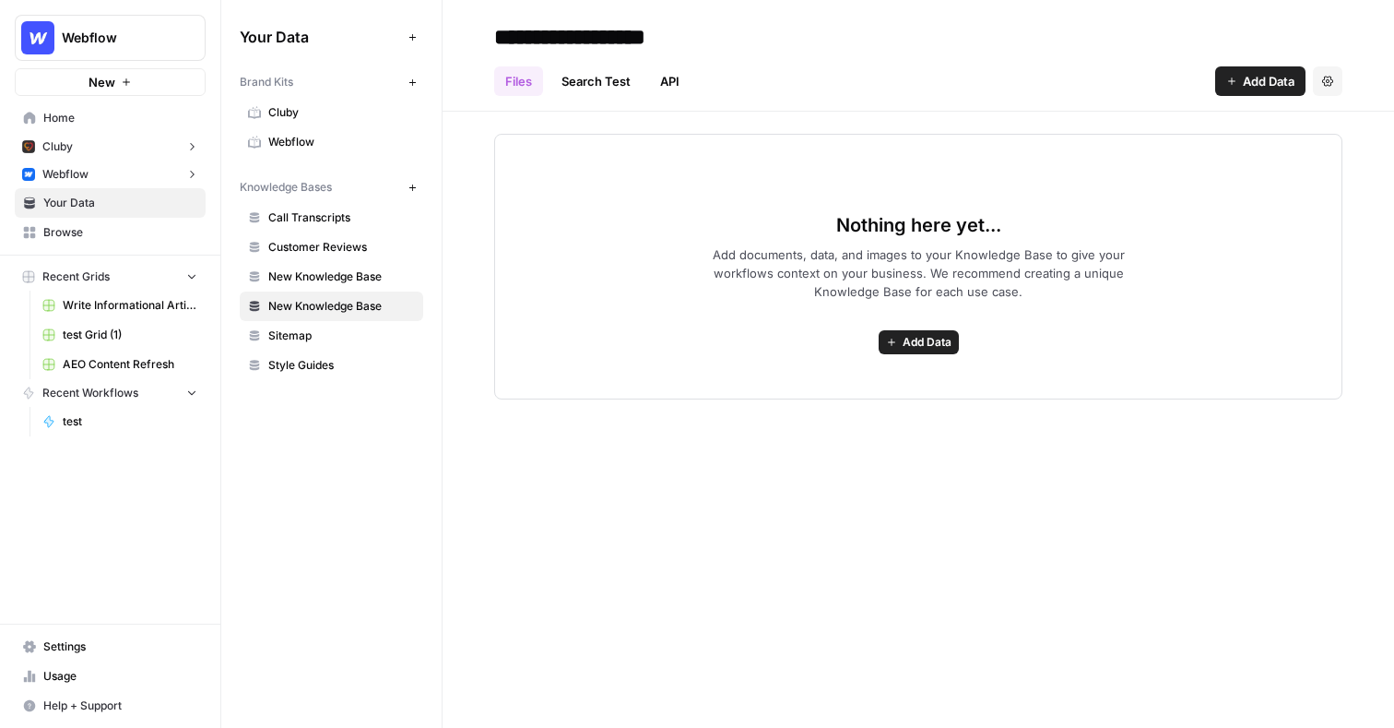
click at [119, 88] on button "New" at bounding box center [110, 82] width 191 height 28
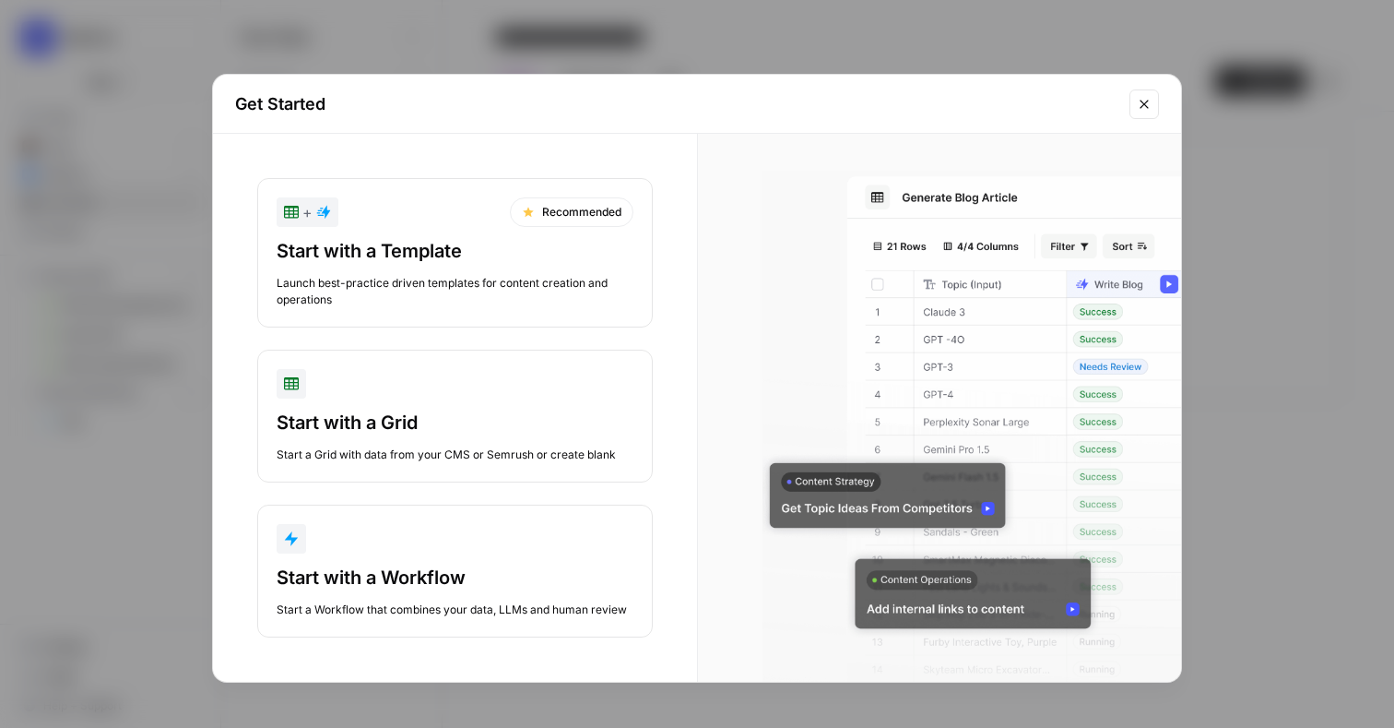
click at [445, 248] on div "Start with a Template" at bounding box center [455, 251] width 357 height 26
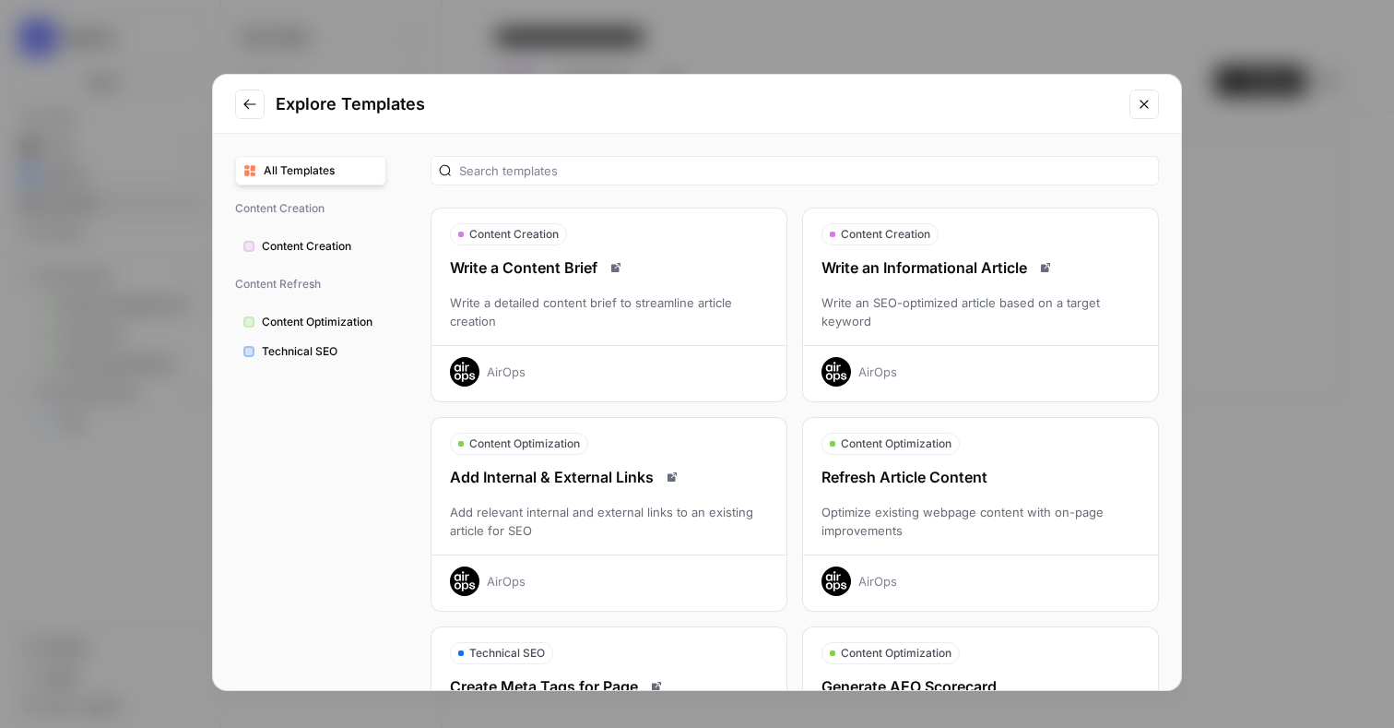
scroll to position [535, 0]
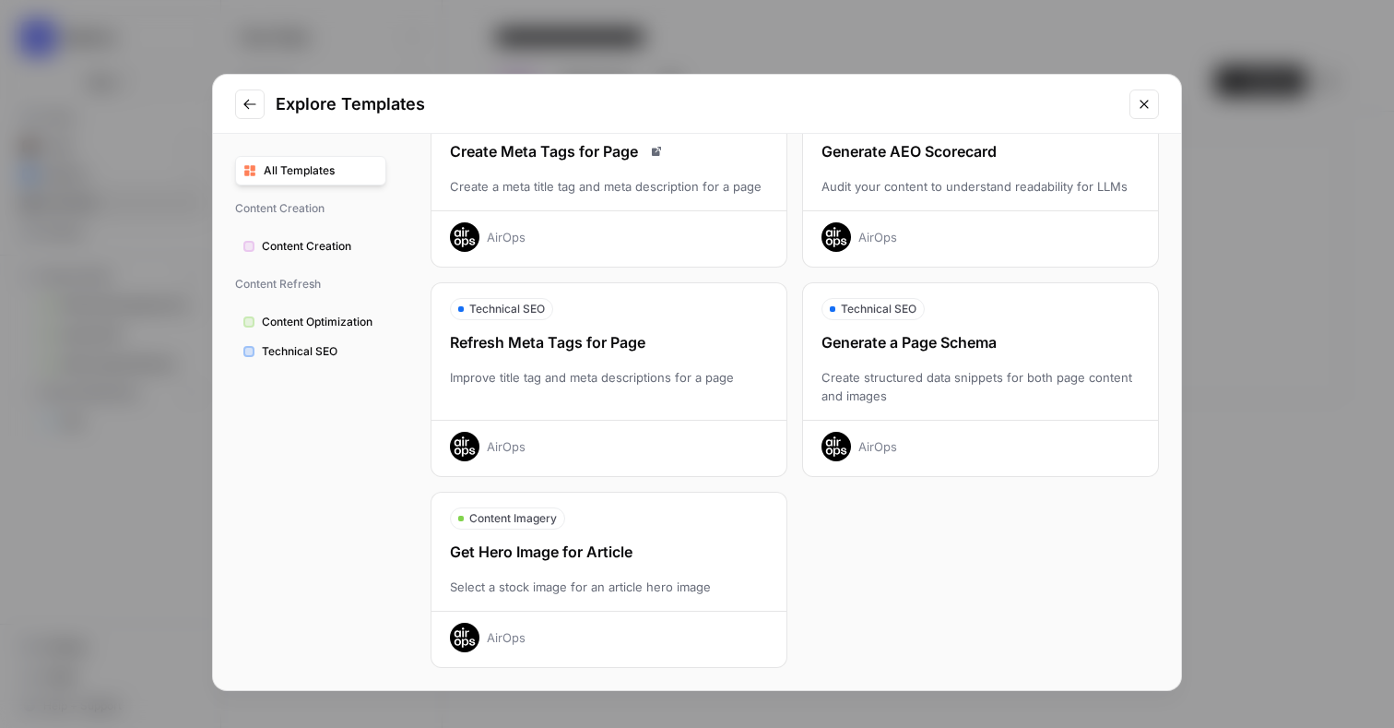
click at [345, 250] on span "Content Creation" at bounding box center [320, 246] width 116 height 17
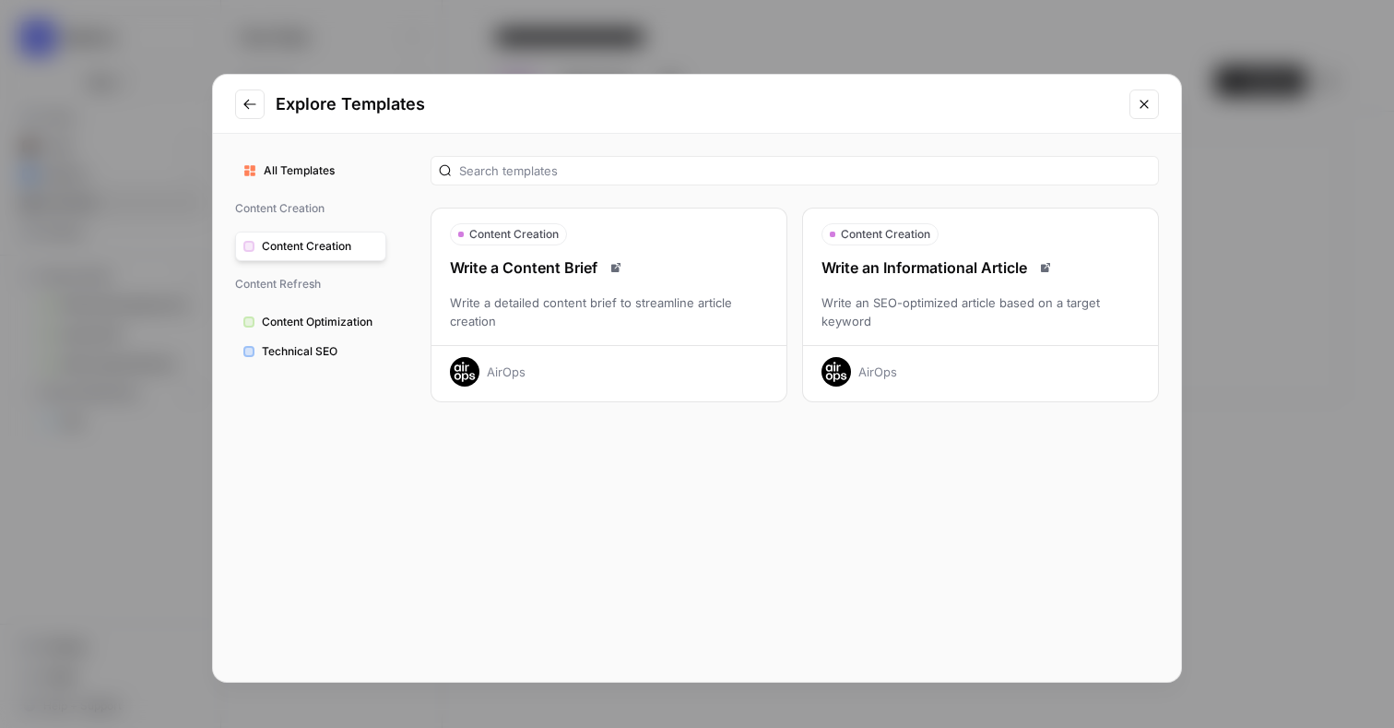
click at [362, 308] on button "Content Optimization" at bounding box center [310, 322] width 151 height 30
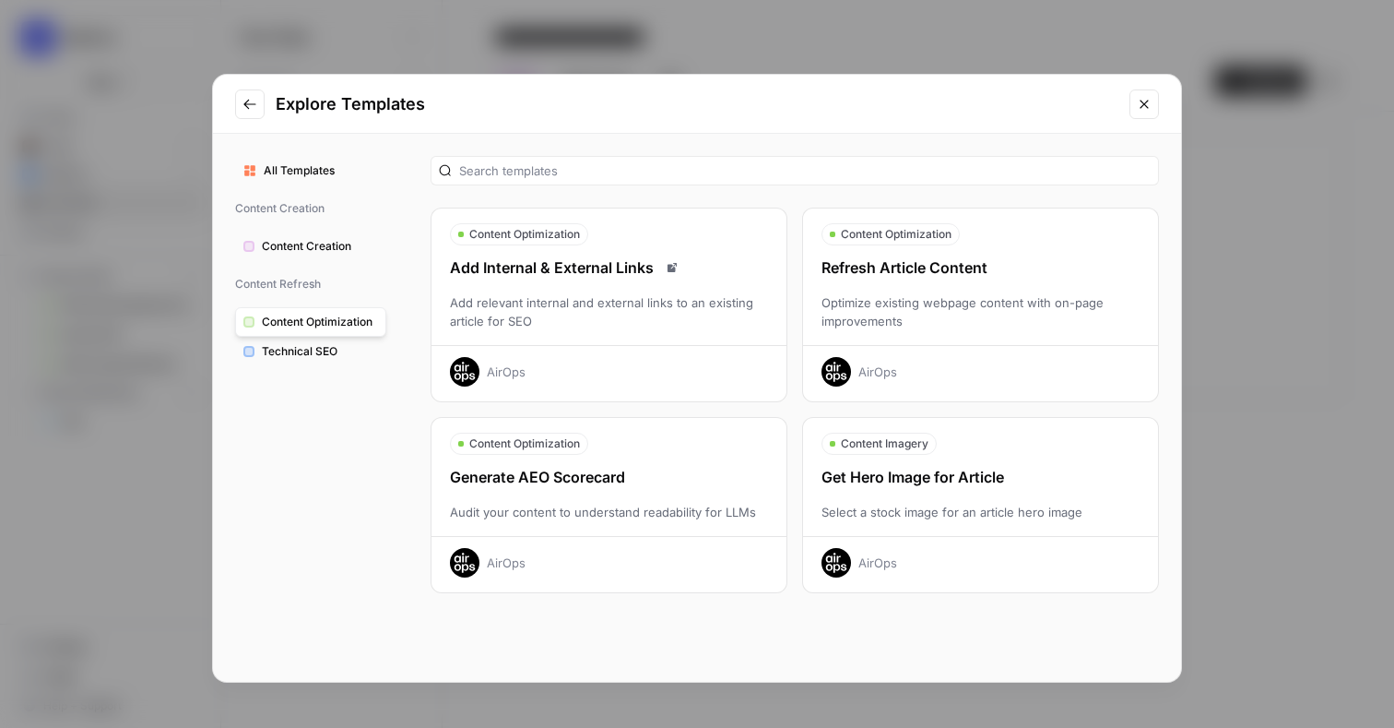
click at [362, 350] on span "Technical SEO" at bounding box center [320, 351] width 116 height 17
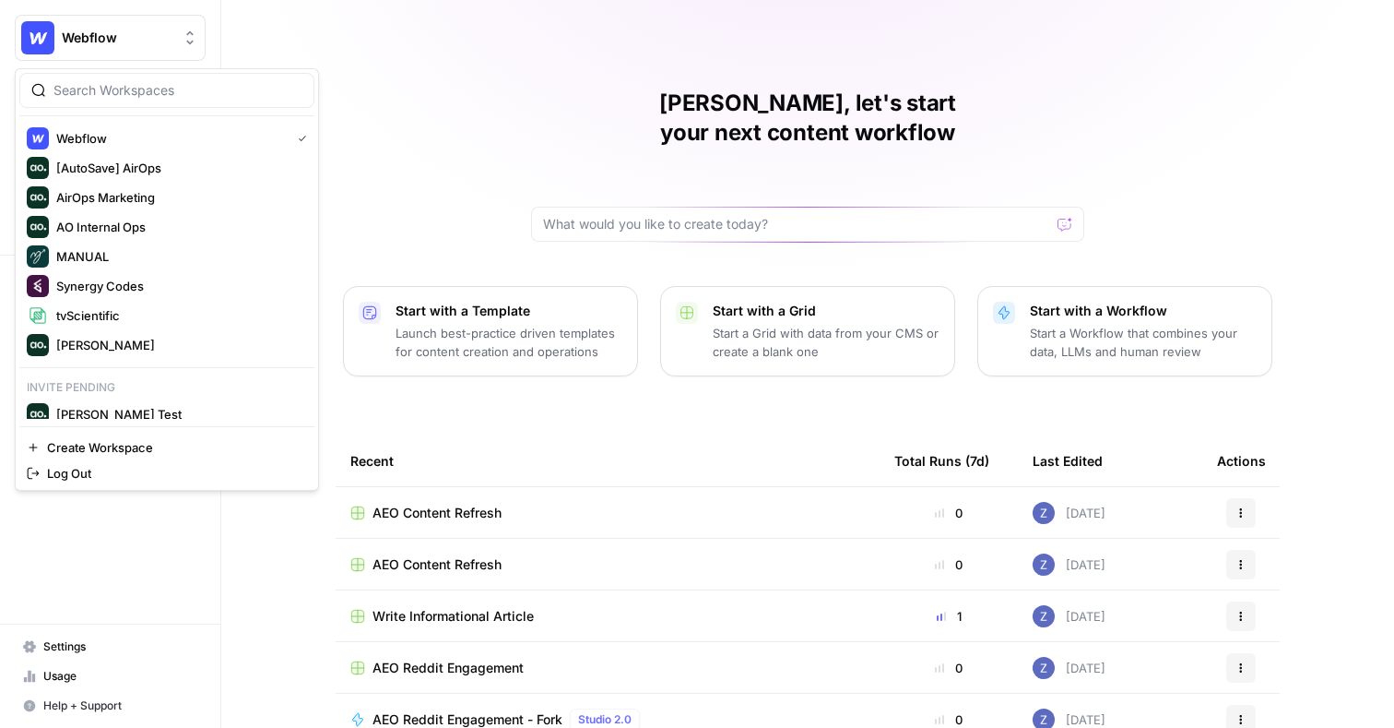
click at [140, 39] on span "Webflow" at bounding box center [118, 38] width 112 height 18
click at [118, 265] on span "MANUAL" at bounding box center [177, 256] width 243 height 18
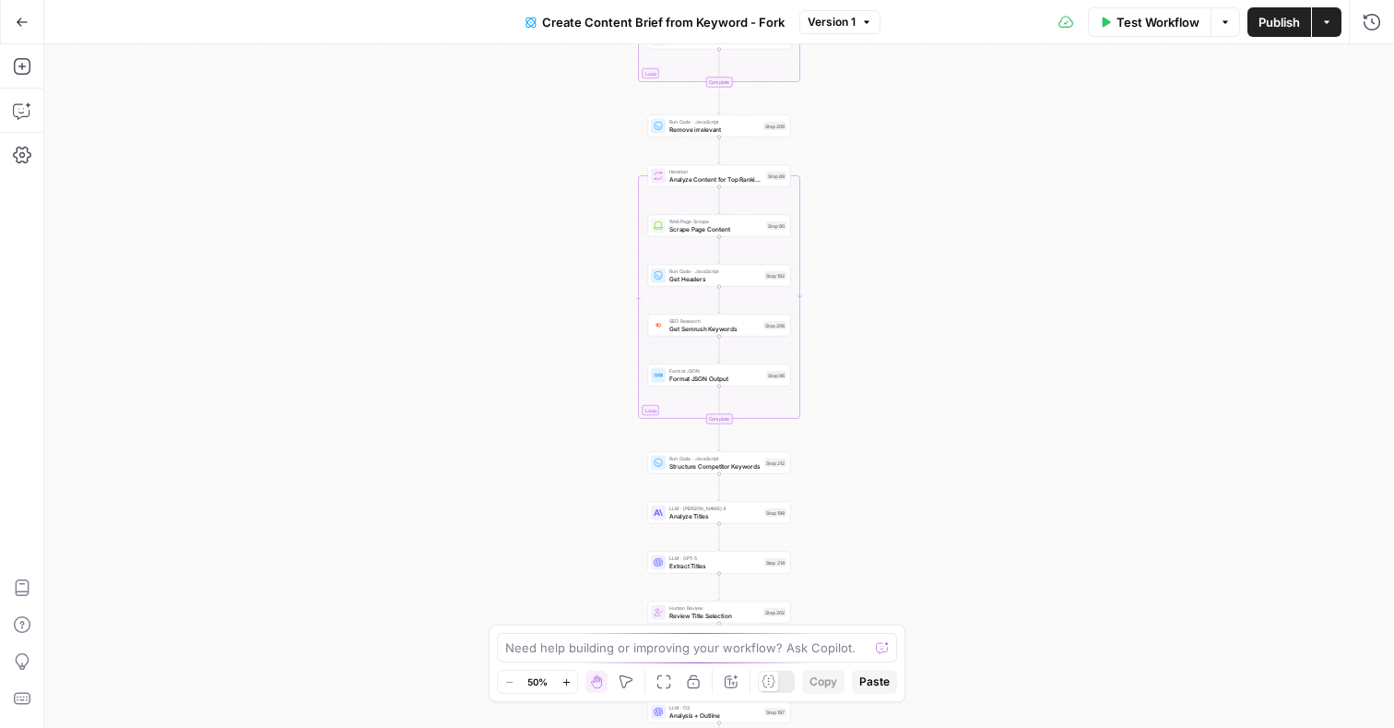
drag, startPoint x: 835, startPoint y: 141, endPoint x: 833, endPoint y: 331, distance: 190.0
click at [833, 331] on div "Workflow Set Inputs Inputs Google Search Perform Google Search Step 51 Loop Ite…" at bounding box center [719, 385] width 1350 height 683
drag, startPoint x: 842, startPoint y: 226, endPoint x: 840, endPoint y: 431, distance: 204.8
click at [841, 432] on div "Workflow Set Inputs Inputs Google Search Perform Google Search Step 51 Loop Ite…" at bounding box center [719, 385] width 1350 height 683
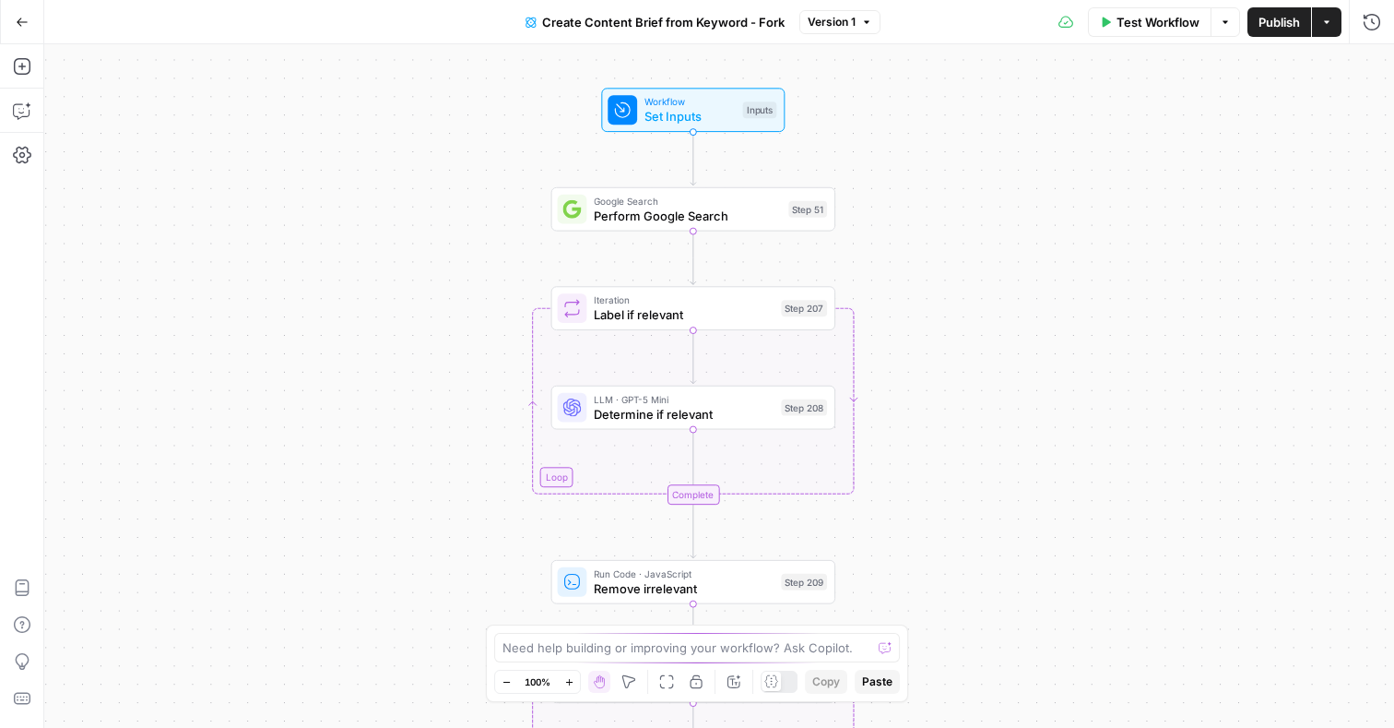
drag, startPoint x: 934, startPoint y: 224, endPoint x: 889, endPoint y: 224, distance: 45.2
click at [889, 225] on div "Workflow Set Inputs Inputs Google Search Perform Google Search Step 51 Loop Ite…" at bounding box center [719, 385] width 1350 height 683
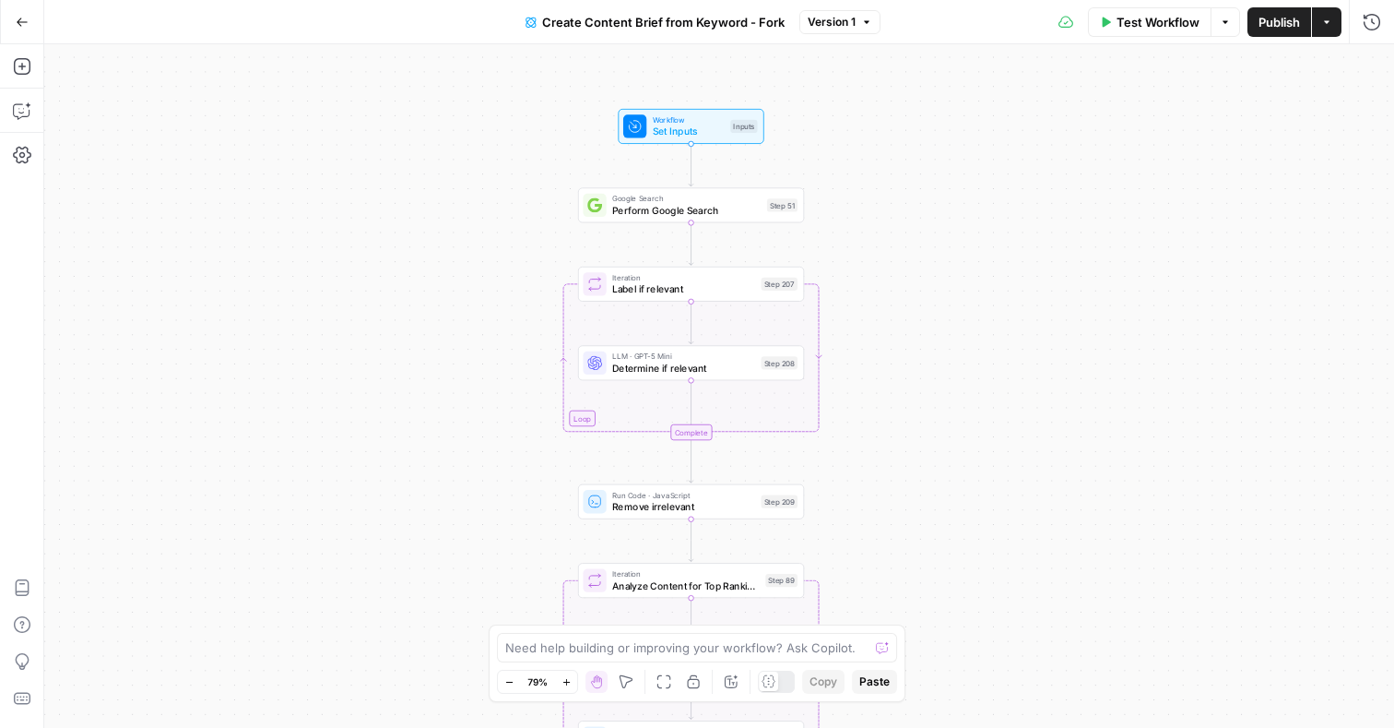
drag, startPoint x: 909, startPoint y: 219, endPoint x: 871, endPoint y: 214, distance: 39.0
click at [871, 214] on div "Workflow Set Inputs Inputs Google Search Perform Google Search Step 51 Loop Ite…" at bounding box center [719, 385] width 1350 height 683
click at [707, 130] on span "Set Inputs" at bounding box center [689, 132] width 72 height 15
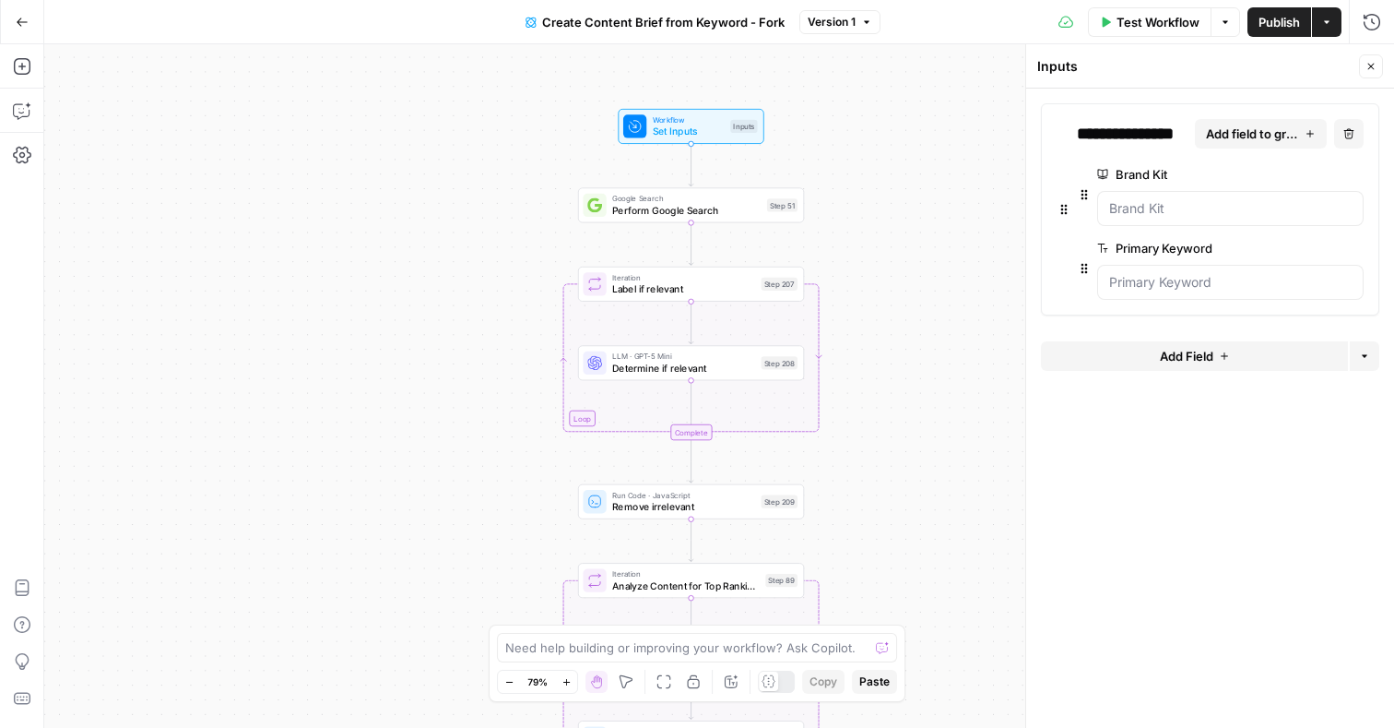
click at [1373, 65] on icon "button" at bounding box center [1371, 66] width 11 height 11
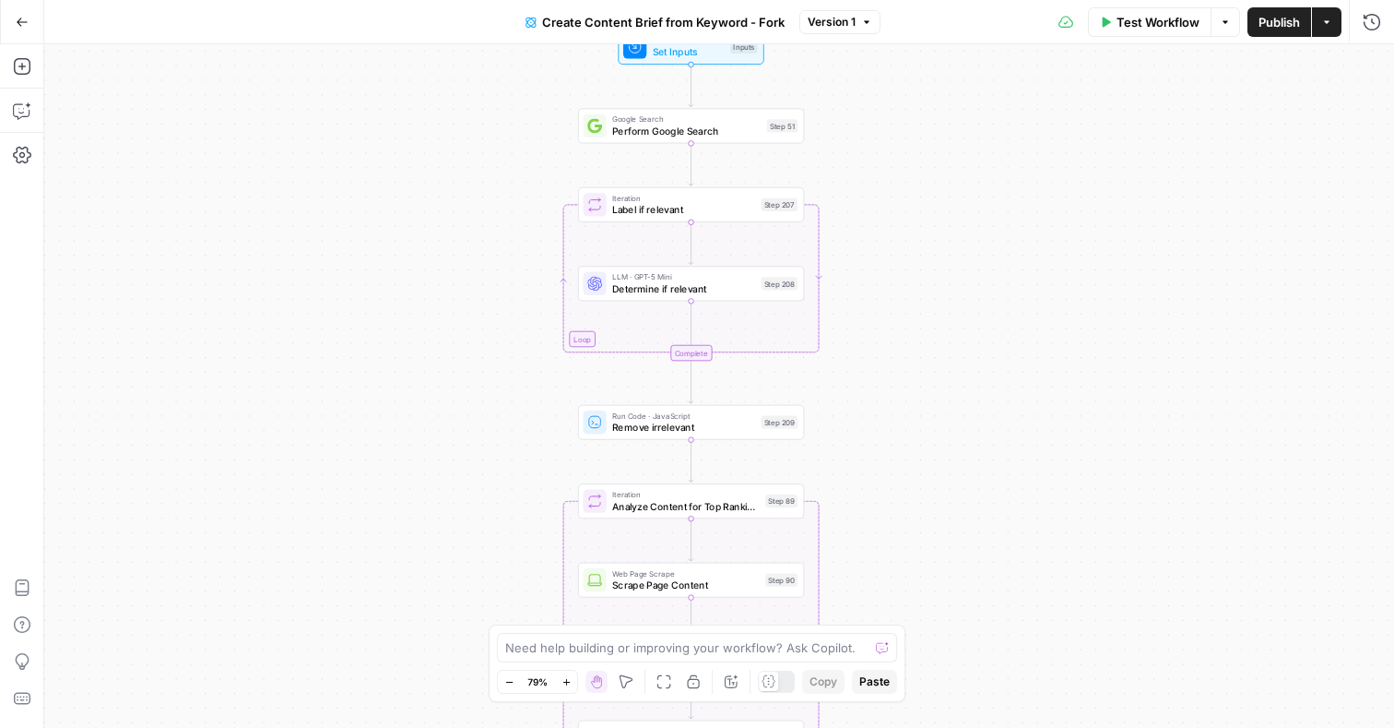
drag, startPoint x: 868, startPoint y: 267, endPoint x: 867, endPoint y: 189, distance: 78.4
click at [868, 189] on div "Workflow Set Inputs Inputs Google Search Perform Google Search Step 51 Loop Ite…" at bounding box center [719, 385] width 1350 height 683
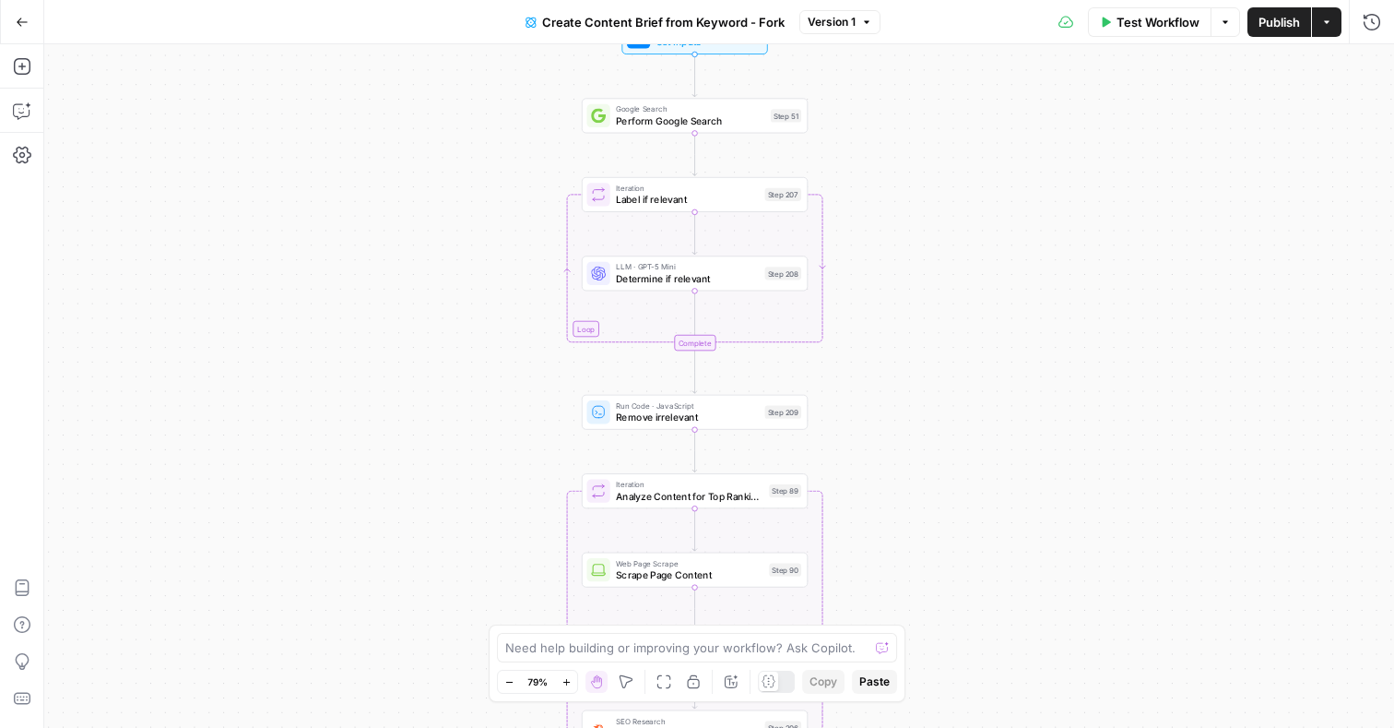
drag, startPoint x: 878, startPoint y: 224, endPoint x: 882, endPoint y: 213, distance: 11.7
click at [882, 213] on div "Workflow Set Inputs Inputs Google Search Perform Google Search Step 51 Loop Ite…" at bounding box center [719, 385] width 1350 height 683
click at [727, 277] on span "Determine if relevant" at bounding box center [687, 278] width 143 height 15
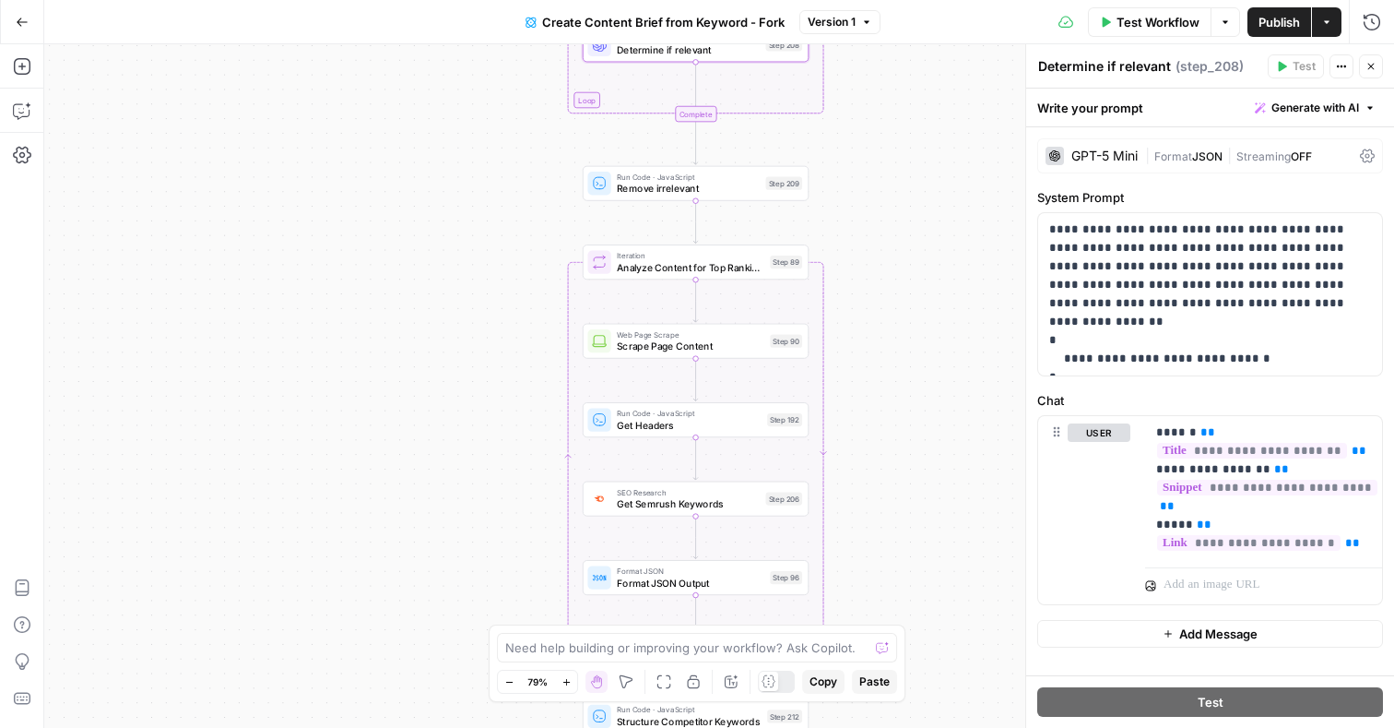
drag, startPoint x: 856, startPoint y: 354, endPoint x: 855, endPoint y: 125, distance: 228.7
click at [856, 125] on div "Workflow Set Inputs Inputs Google Search Perform Google Search Step 51 Loop Ite…" at bounding box center [719, 385] width 1350 height 683
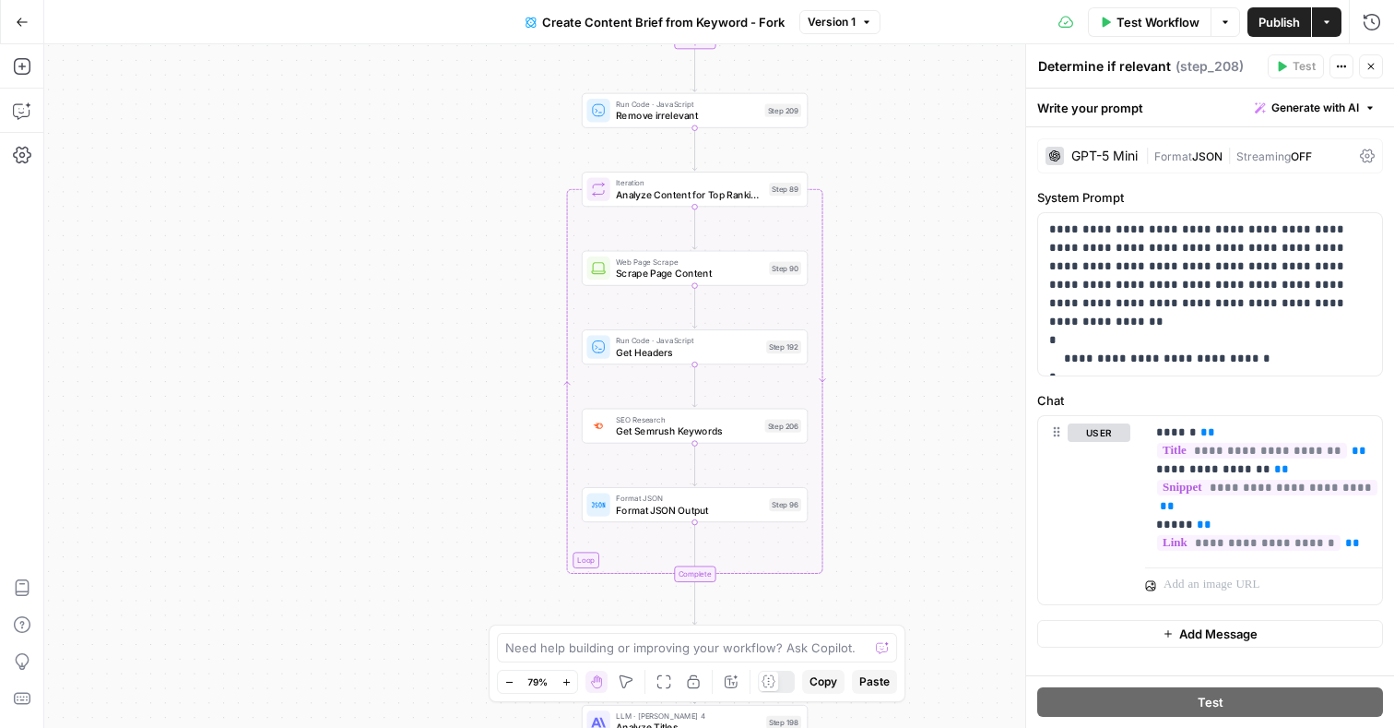
drag, startPoint x: 885, startPoint y: 283, endPoint x: 884, endPoint y: 201, distance: 82.1
click at [885, 201] on div "Workflow Set Inputs Inputs Google Search Perform Google Search Step 51 Loop Ite…" at bounding box center [719, 385] width 1350 height 683
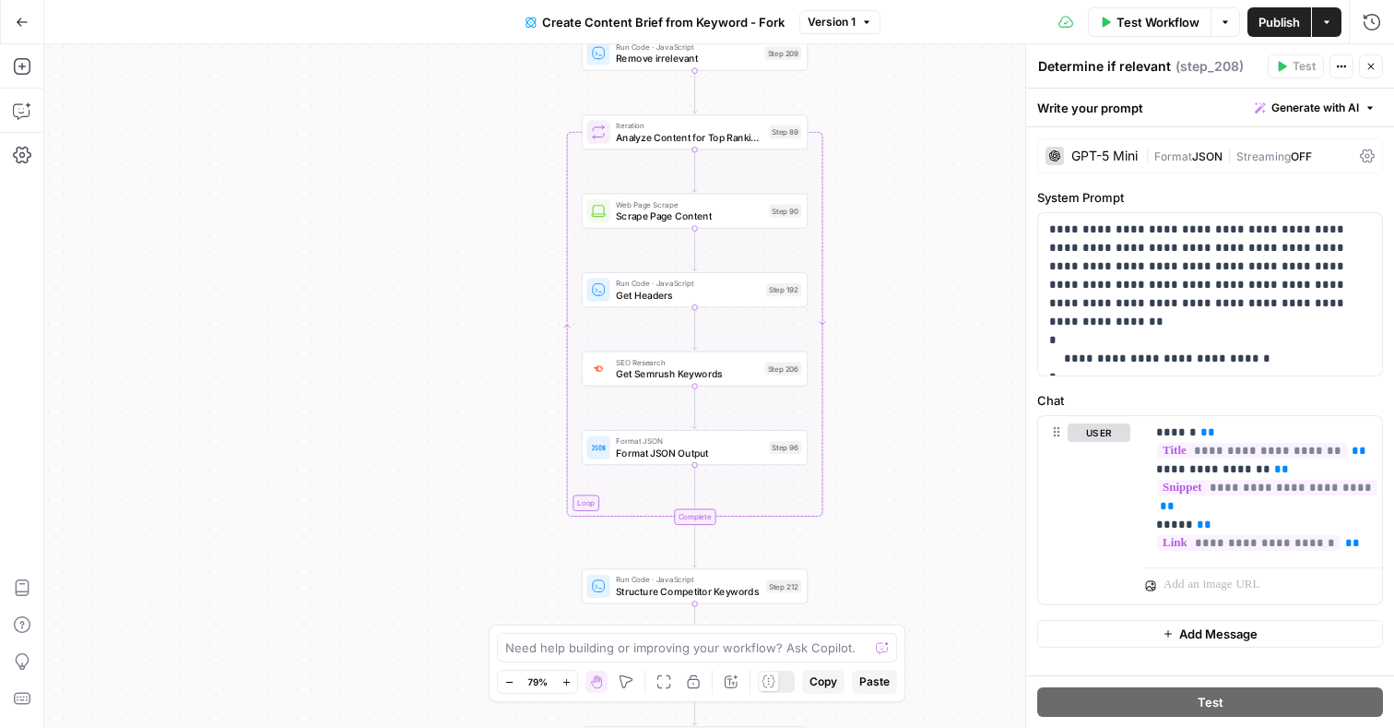
drag, startPoint x: 849, startPoint y: 460, endPoint x: 845, endPoint y: 271, distance: 189.1
click at [846, 271] on div "Workflow Set Inputs Inputs Google Search Perform Google Search Step 51 Loop Ite…" at bounding box center [719, 385] width 1350 height 683
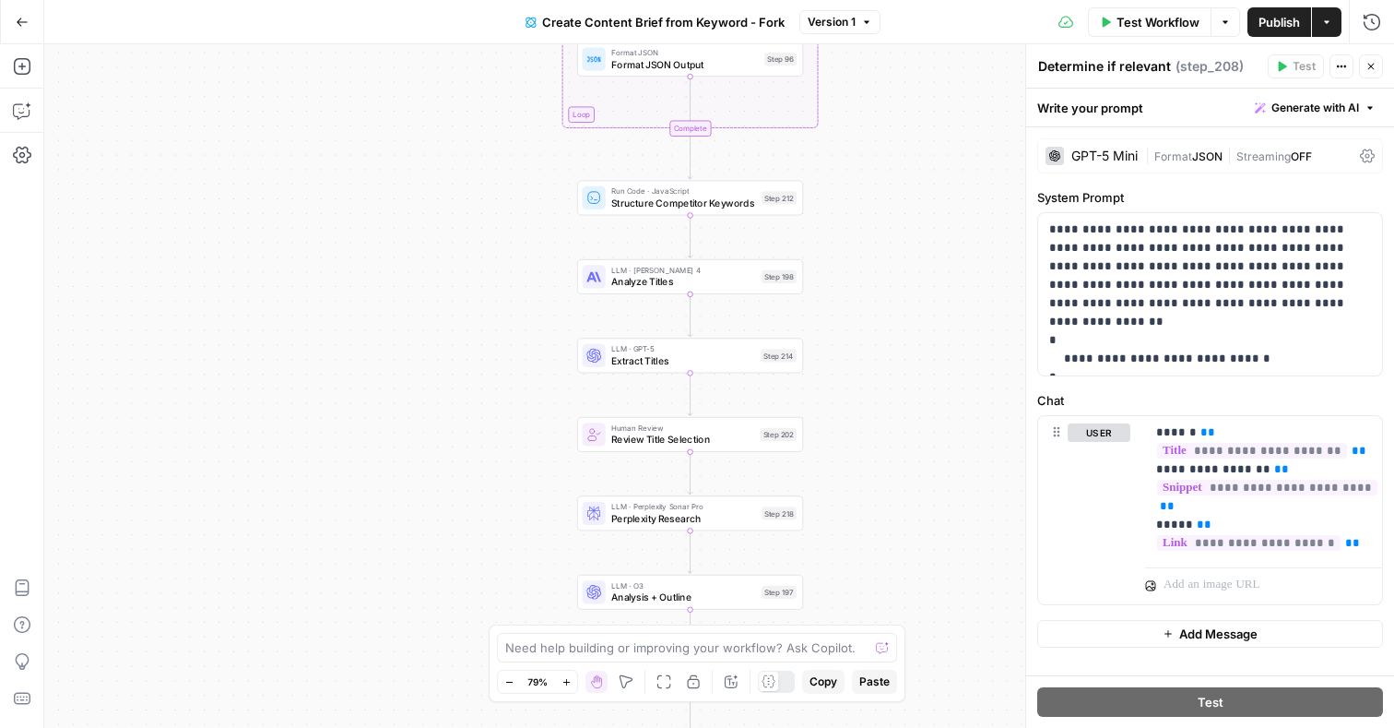
drag, startPoint x: 872, startPoint y: 435, endPoint x: 870, endPoint y: 186, distance: 249.0
click at [870, 186] on div "Workflow Set Inputs Inputs Google Search Perform Google Search Step 51 Loop Ite…" at bounding box center [719, 385] width 1350 height 683
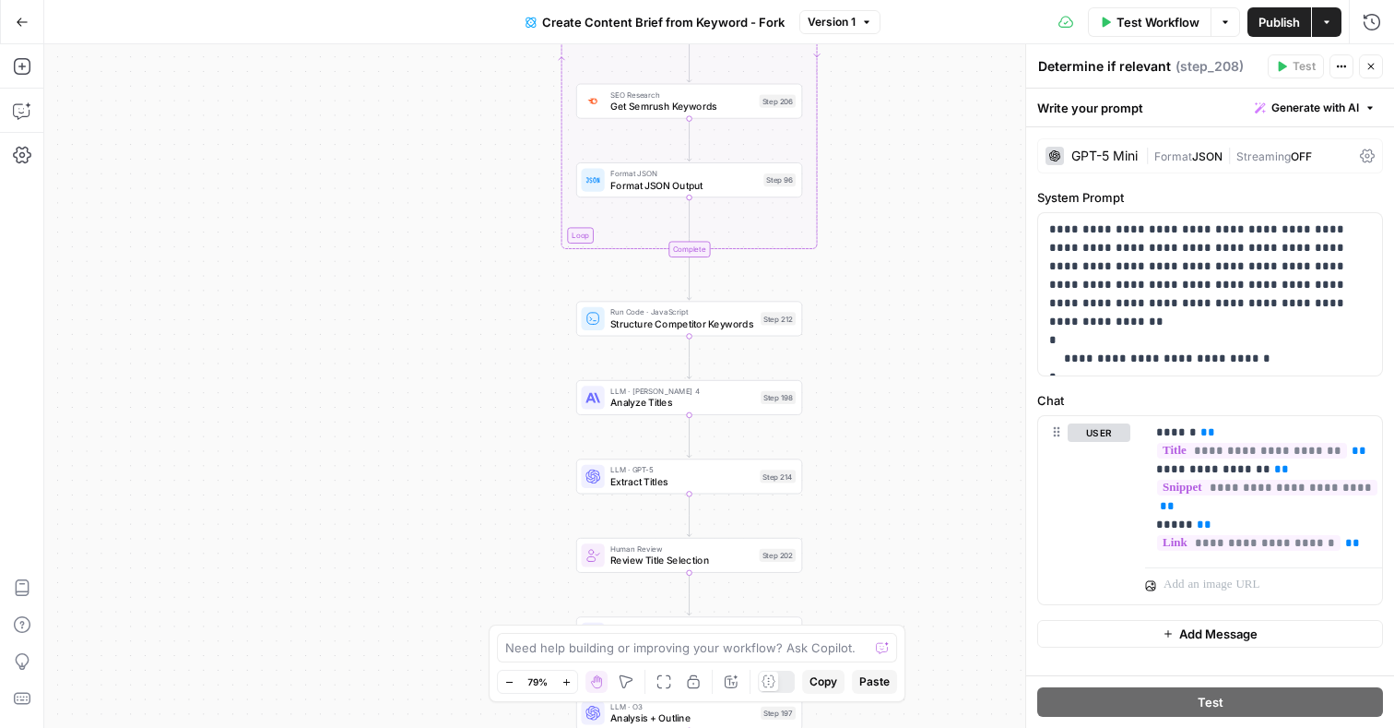
drag, startPoint x: 848, startPoint y: 150, endPoint x: 847, endPoint y: 276, distance: 125.4
click at [847, 276] on div "Workflow Set Inputs Inputs Google Search Perform Google Search Step 51 Loop Ite…" at bounding box center [719, 385] width 1350 height 683
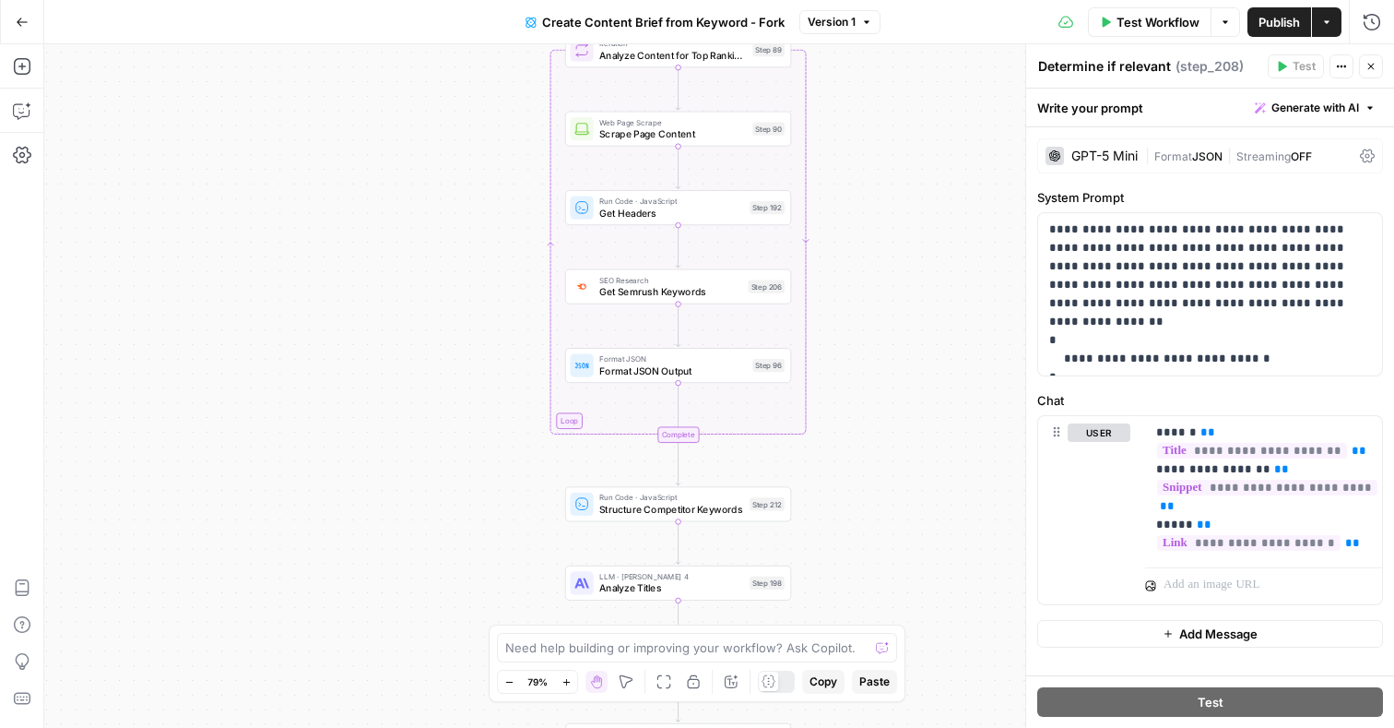
drag, startPoint x: 847, startPoint y: 274, endPoint x: 831, endPoint y: 521, distance: 247.7
click at [831, 521] on div "Workflow Set Inputs Inputs Google Search Perform Google Search Step 51 Loop Ite…" at bounding box center [719, 385] width 1350 height 683
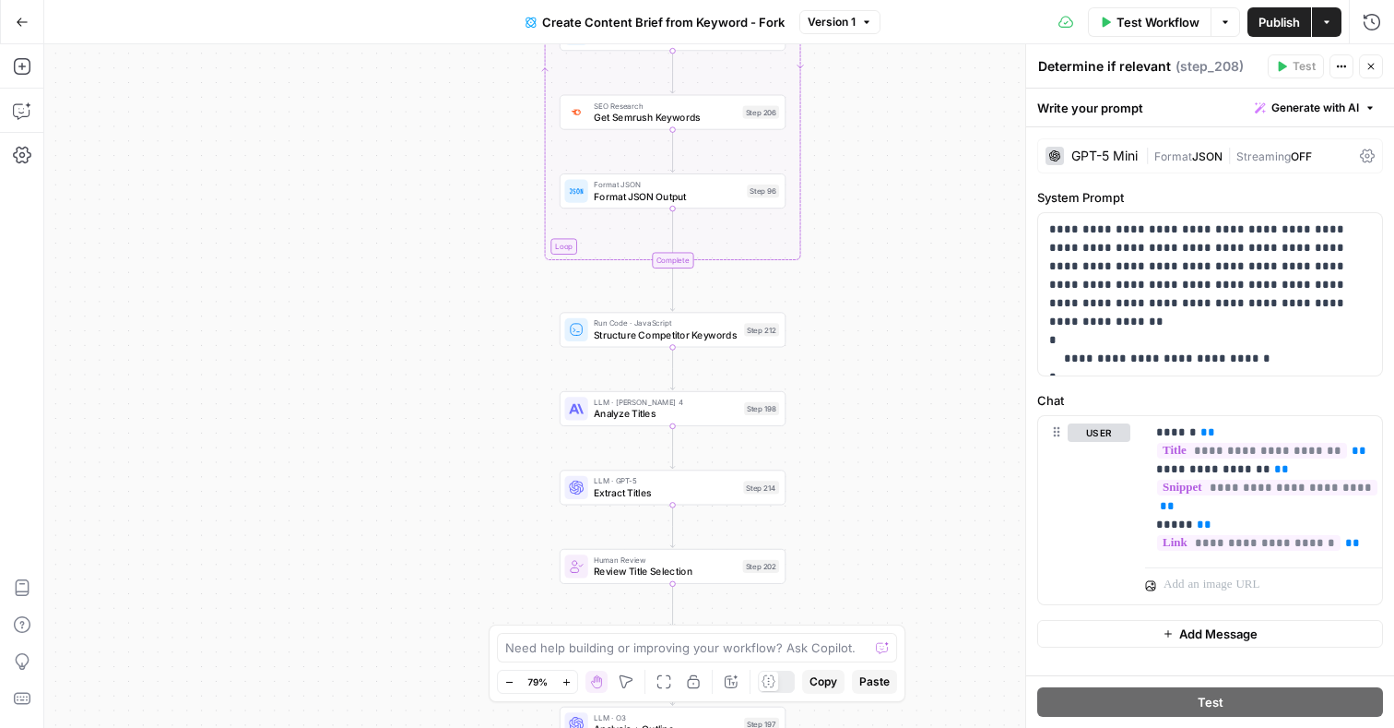
drag, startPoint x: 839, startPoint y: 436, endPoint x: 838, endPoint y: 197, distance: 238.9
click at [839, 197] on div "Workflow Set Inputs Inputs Google Search Perform Google Search Step 51 Loop Ite…" at bounding box center [719, 385] width 1350 height 683
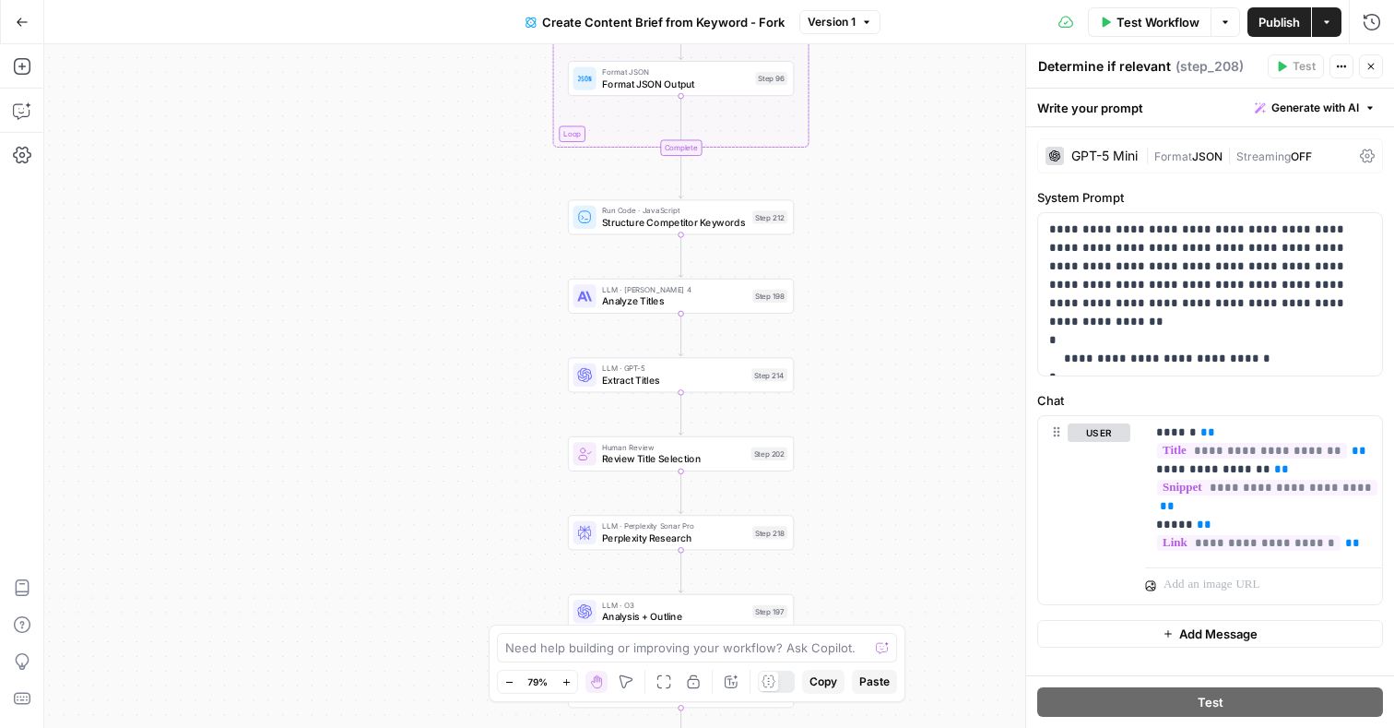
drag, startPoint x: 849, startPoint y: 350, endPoint x: 859, endPoint y: 227, distance: 123.9
click at [860, 227] on div "Workflow Set Inputs Inputs Google Search Perform Google Search Step 51 Loop Ite…" at bounding box center [719, 385] width 1350 height 683
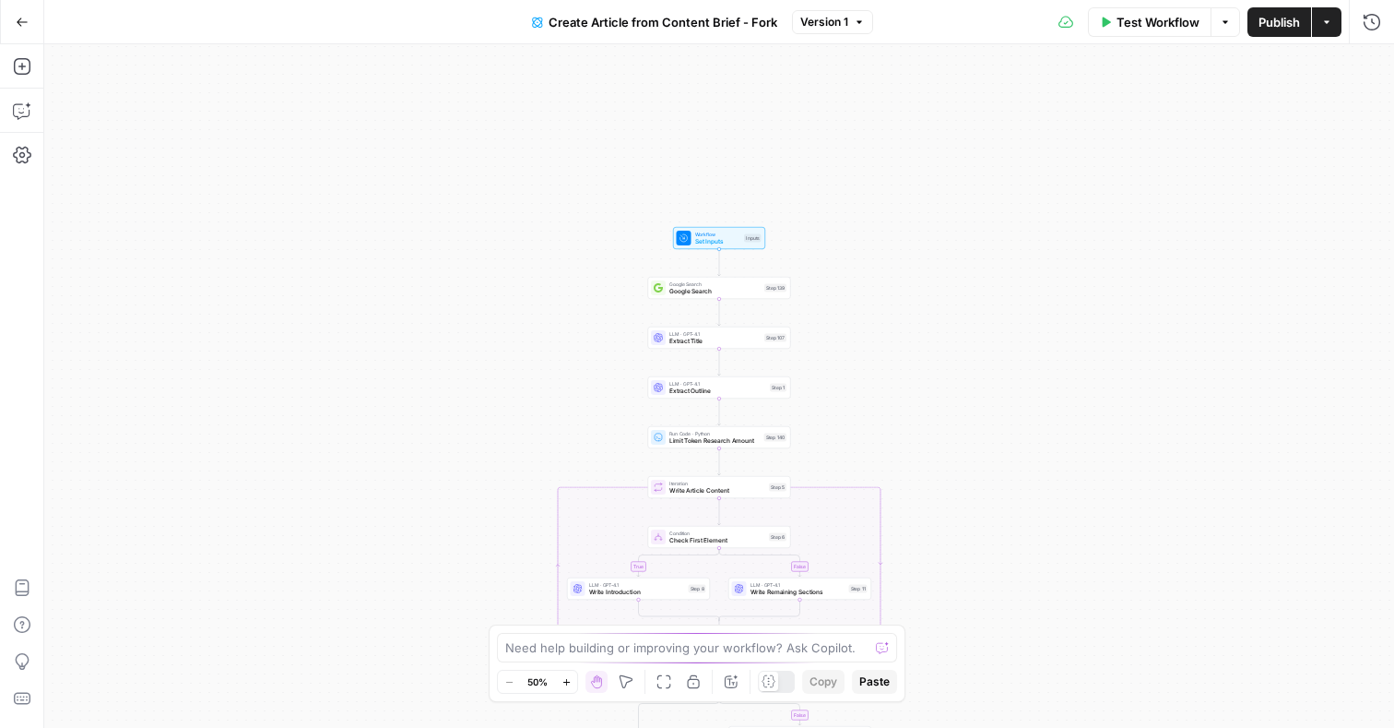
drag, startPoint x: 940, startPoint y: 169, endPoint x: 940, endPoint y: 441, distance: 272.1
click at [940, 441] on div "true false true false Workflow Set Inputs Inputs Google Search Google Search St…" at bounding box center [719, 385] width 1350 height 683
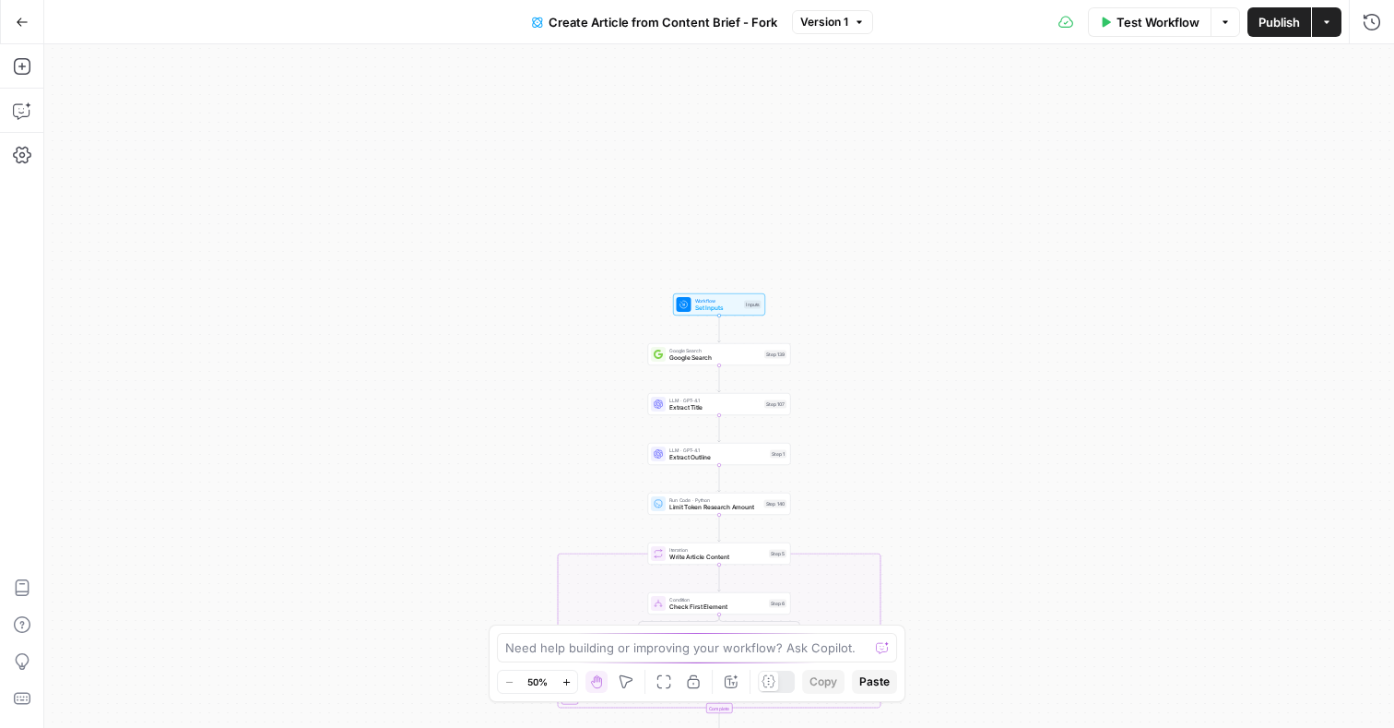
click at [753, 309] on div "Workflow Set Inputs Inputs" at bounding box center [719, 305] width 85 height 16
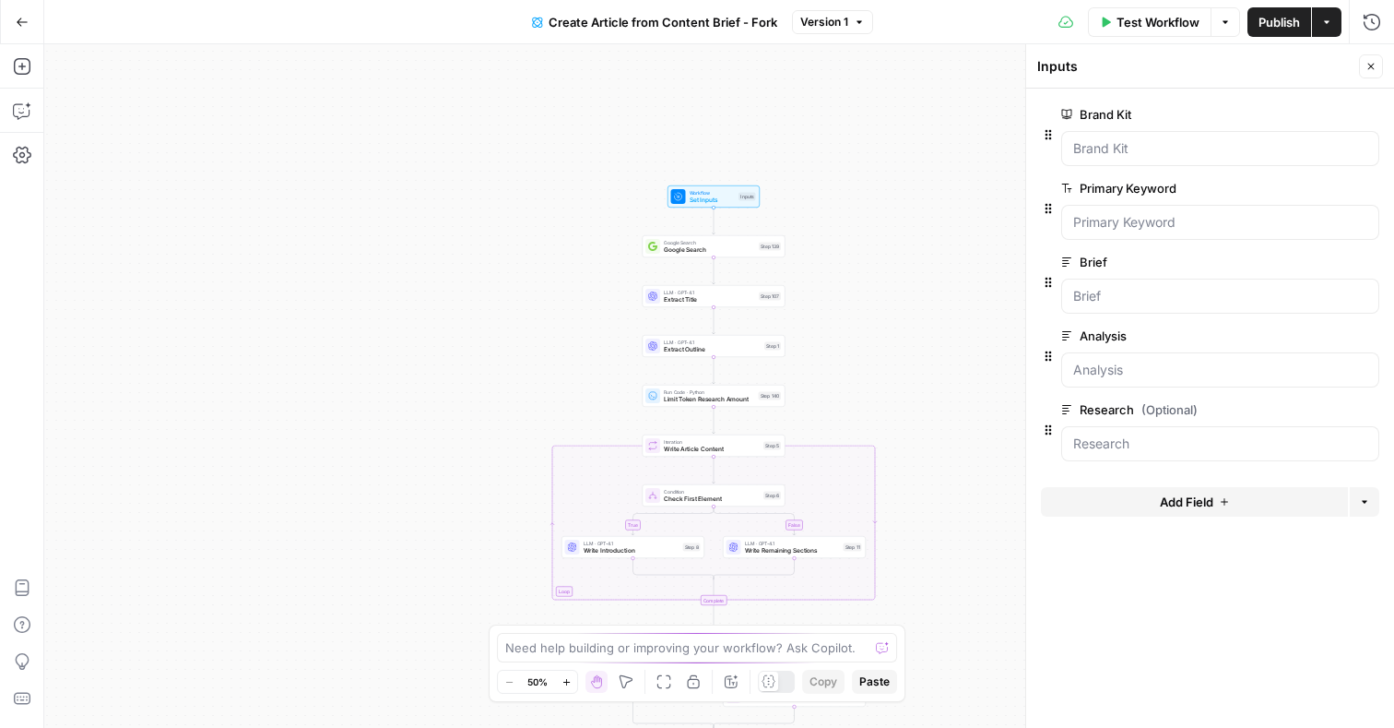
drag, startPoint x: 899, startPoint y: 429, endPoint x: 892, endPoint y: 211, distance: 217.8
click at [892, 211] on div "true false false true Workflow Set Inputs Inputs Google Search Google Search St…" at bounding box center [719, 385] width 1350 height 683
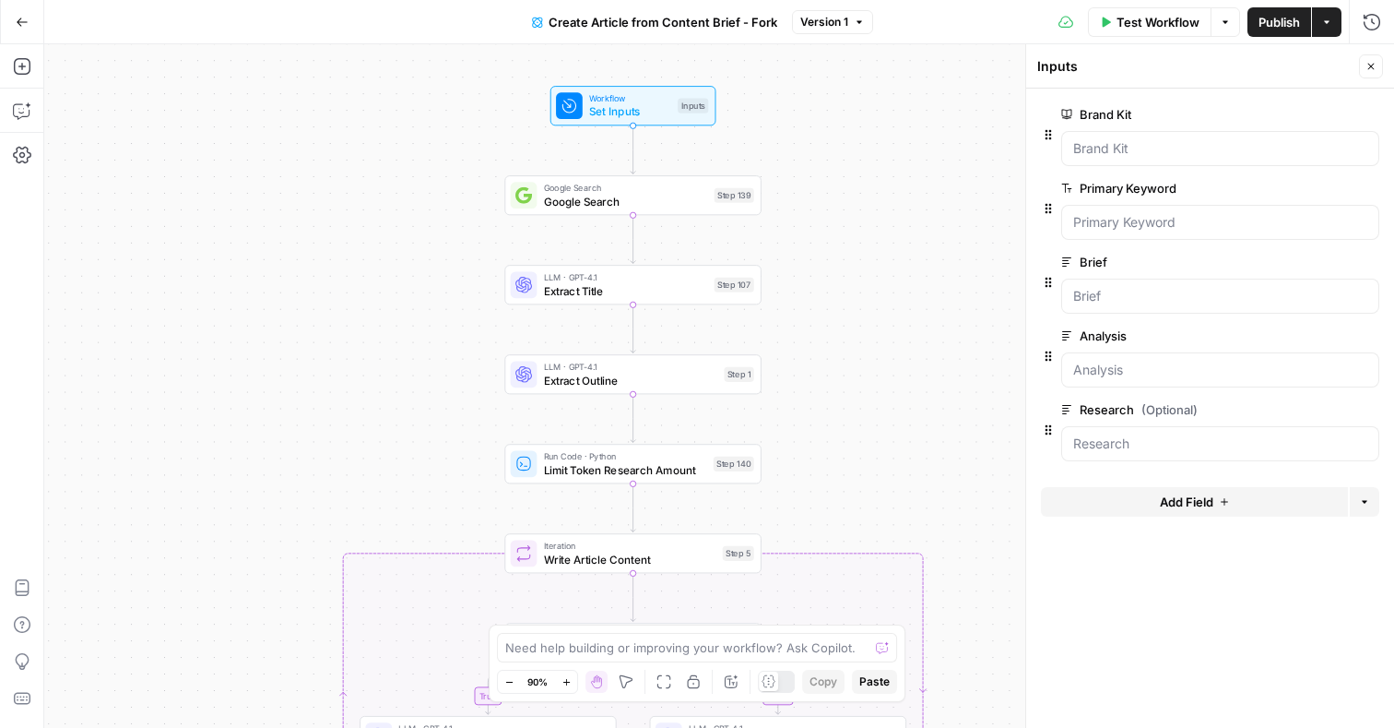
drag, startPoint x: 892, startPoint y: 211, endPoint x: 956, endPoint y: 374, distance: 174.7
click at [956, 374] on div "true false false true Workflow Set Inputs Inputs Google Search Google Search St…" at bounding box center [719, 385] width 1350 height 683
click at [694, 294] on span "Extract Title" at bounding box center [626, 291] width 164 height 17
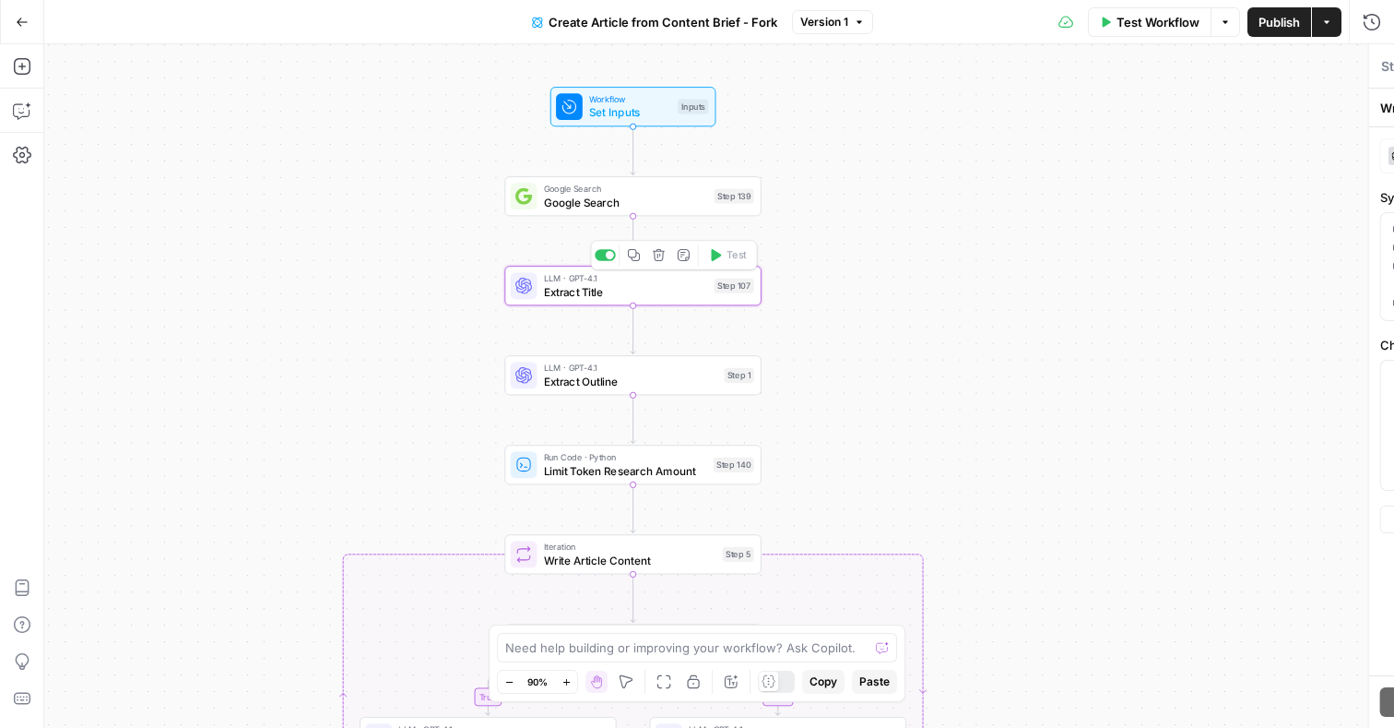
type textarea "Extract Title"
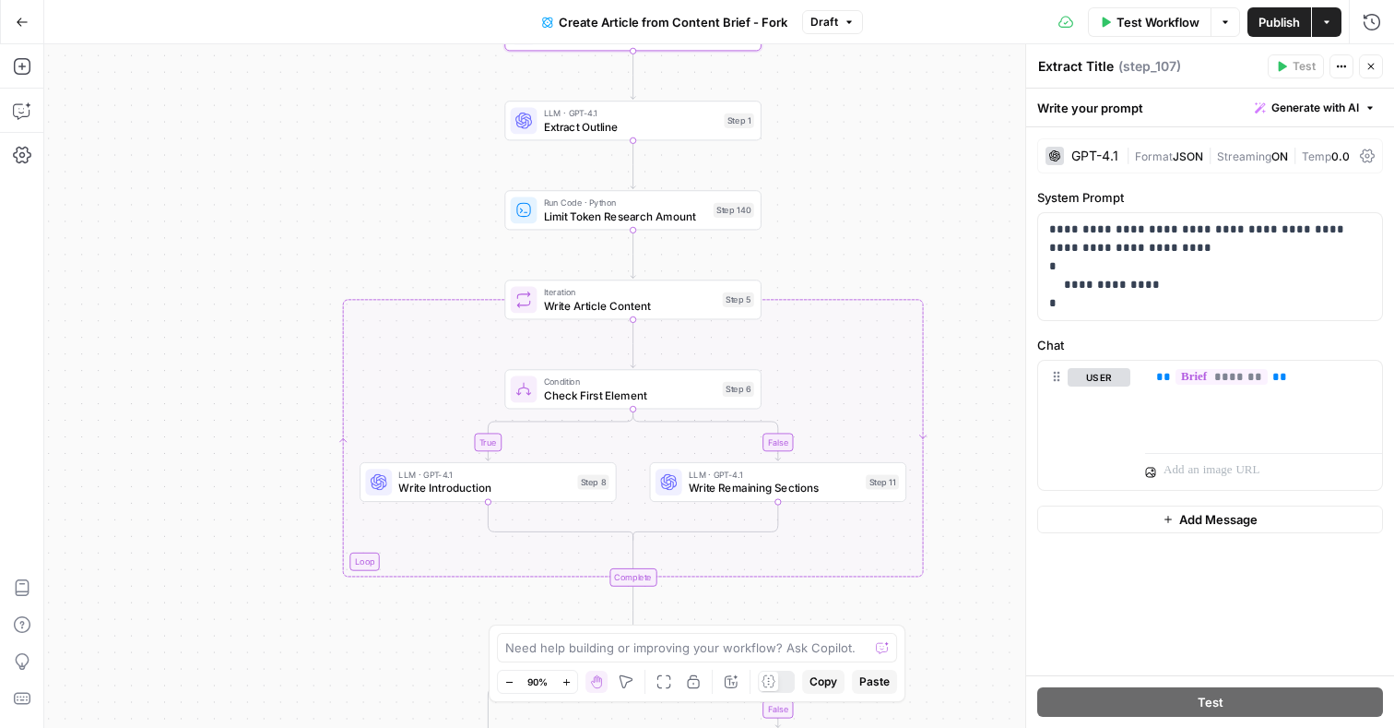
drag, startPoint x: 811, startPoint y: 465, endPoint x: 810, endPoint y: 151, distance: 313.6
click at [811, 151] on div "true false false true Workflow Set Inputs Inputs Google Search Google Search St…" at bounding box center [719, 385] width 1350 height 683
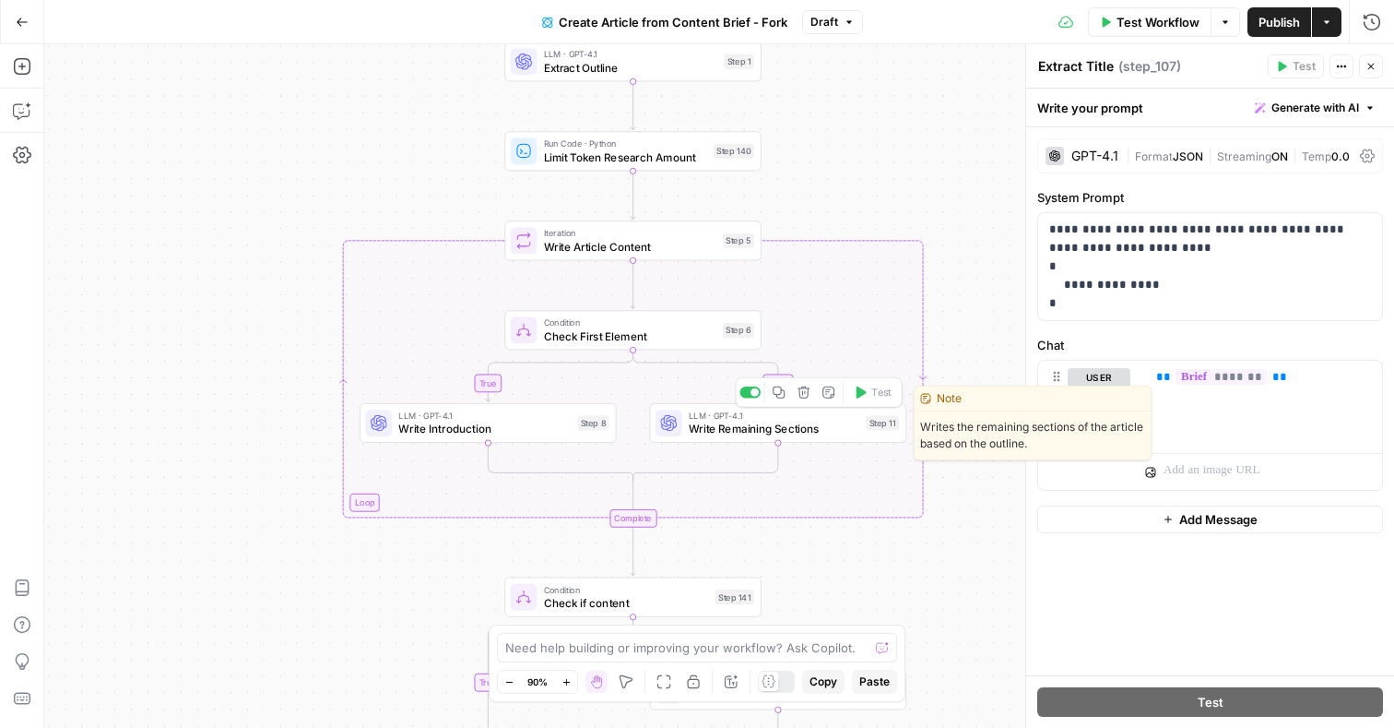
click at [793, 430] on span "Write Remaining Sections" at bounding box center [774, 429] width 171 height 17
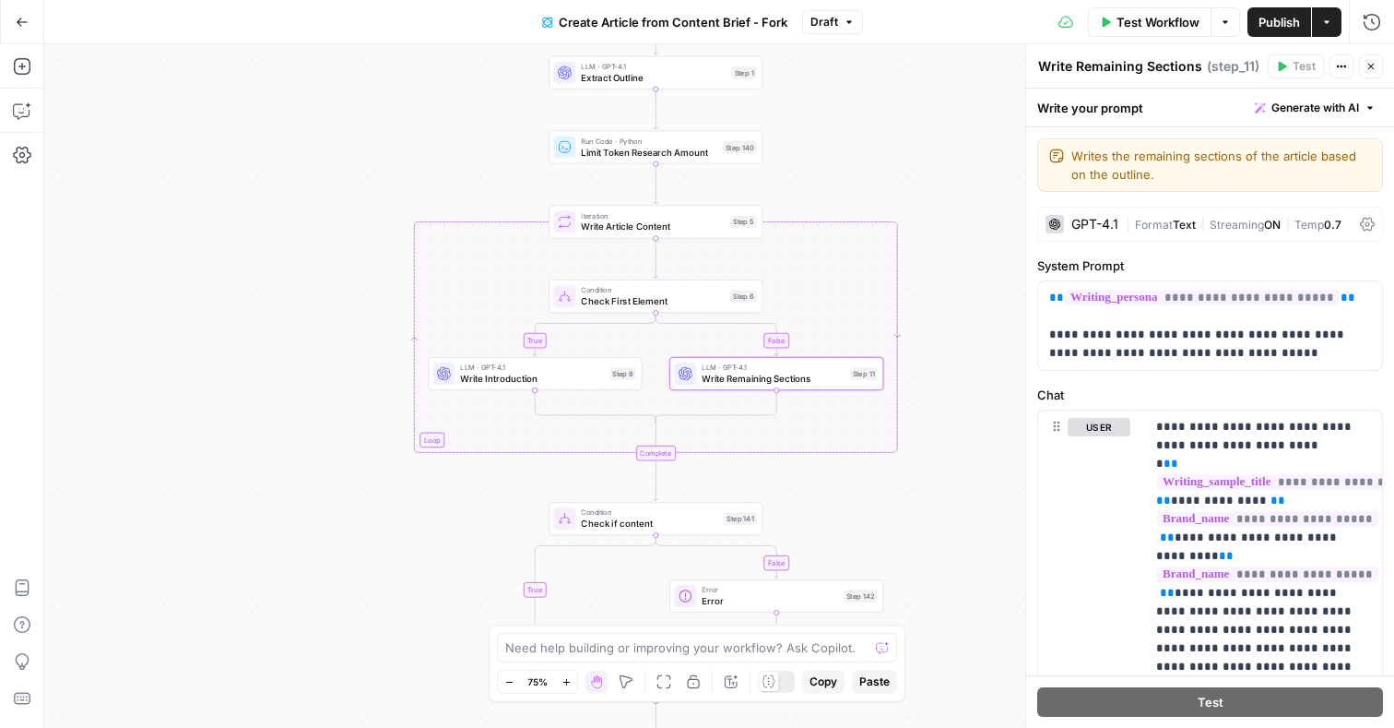
drag, startPoint x: 974, startPoint y: 326, endPoint x: 937, endPoint y: 300, distance: 45.0
click at [937, 300] on div "true false false true Workflow Set Inputs Inputs Google Search Google Search St…" at bounding box center [719, 385] width 1350 height 683
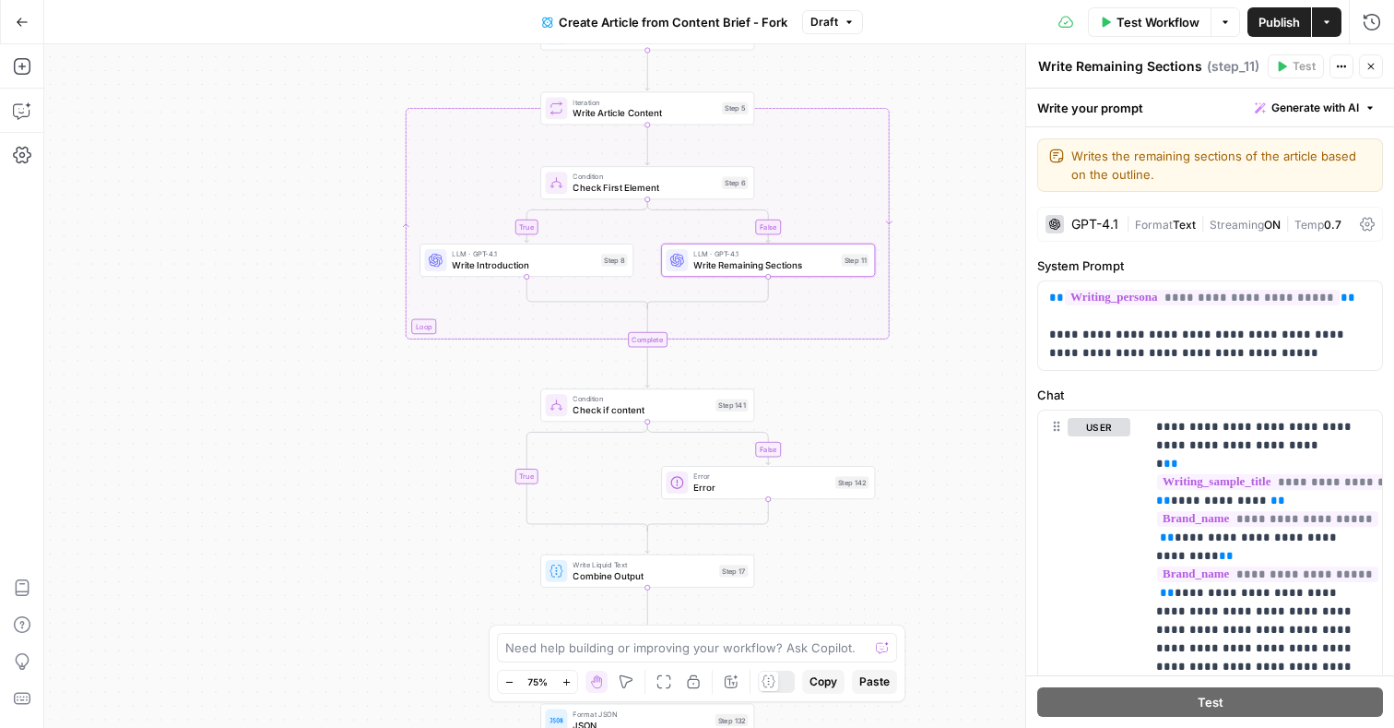
drag, startPoint x: 913, startPoint y: 479, endPoint x: 912, endPoint y: 198, distance: 280.4
click at [912, 198] on div "true false false true Workflow Set Inputs Inputs Google Search Google Search St…" at bounding box center [719, 385] width 1350 height 683
